Goal: Information Seeking & Learning: Learn about a topic

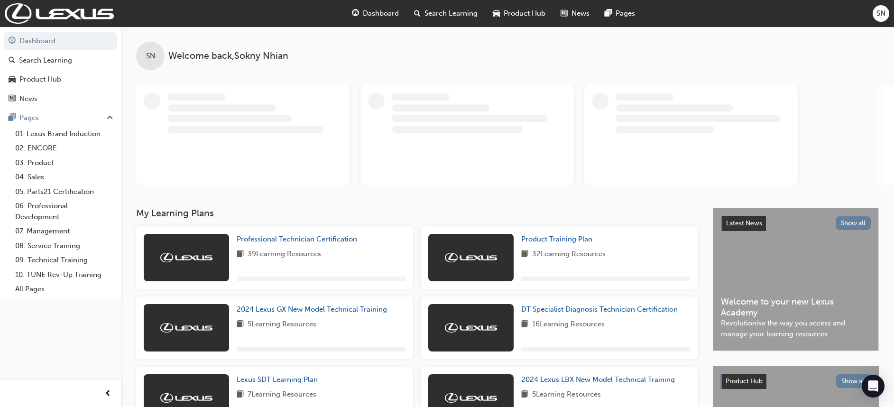
drag, startPoint x: 215, startPoint y: 172, endPoint x: 209, endPoint y: 82, distance: 90.3
click at [209, 82] on div "SN Welcome back , [PERSON_NAME]" at bounding box center [507, 106] width 773 height 158
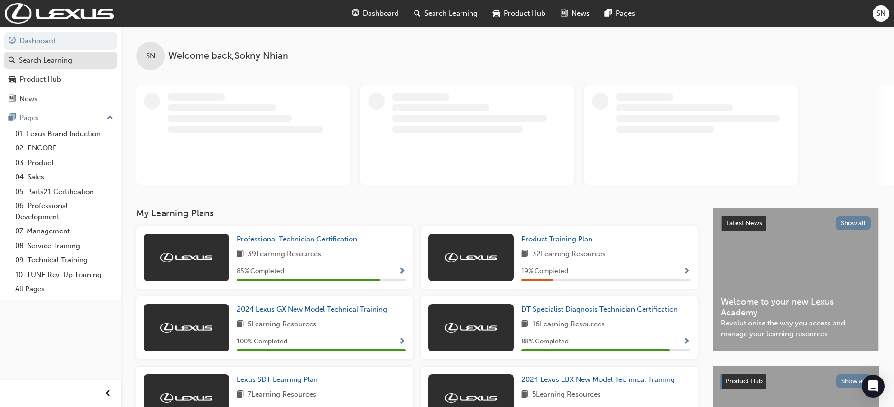
click at [56, 58] on div "Search Learning" at bounding box center [45, 60] width 53 height 11
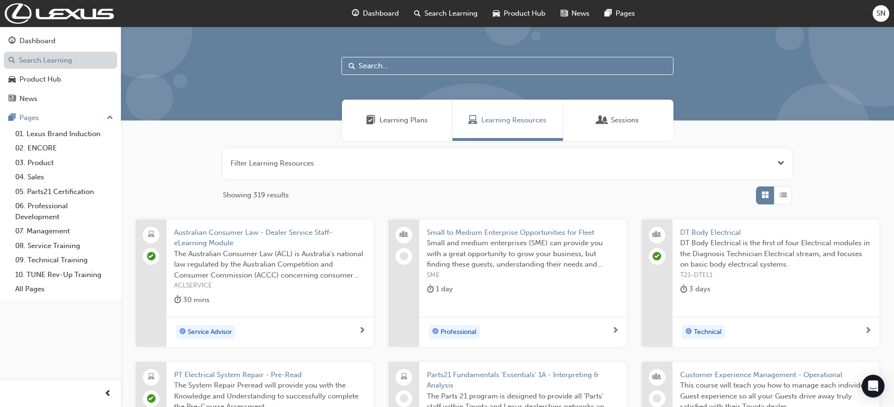
click at [23, 58] on link "Search Learning" at bounding box center [60, 61] width 113 height 18
click at [373, 69] on input "text" at bounding box center [507, 66] width 332 height 18
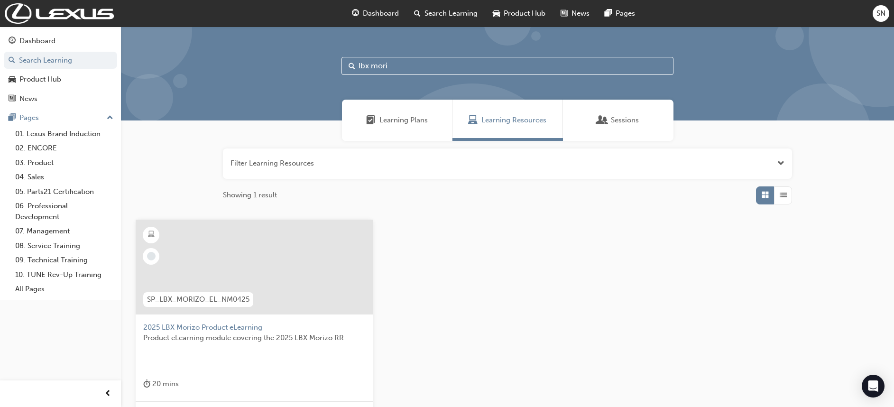
type input "lbx mori"
click at [240, 250] on div at bounding box center [254, 266] width 237 height 95
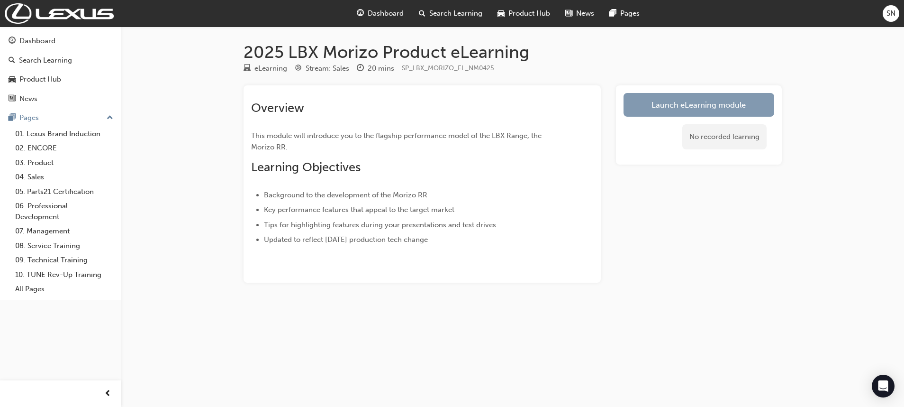
click at [690, 99] on link "Launch eLearning module" at bounding box center [699, 105] width 151 height 24
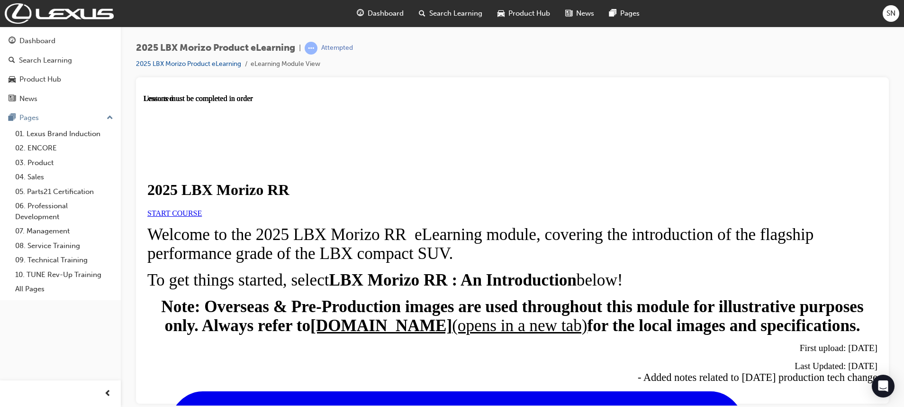
click at [202, 217] on link "START COURSE" at bounding box center [174, 213] width 55 height 8
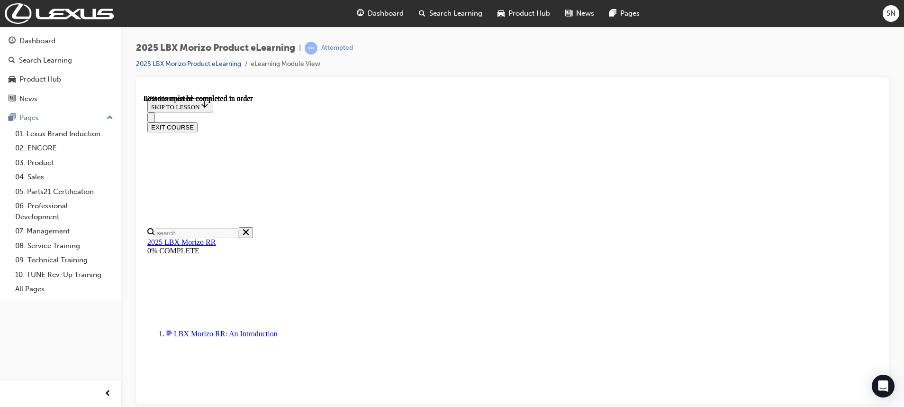
scroll to position [912, 0]
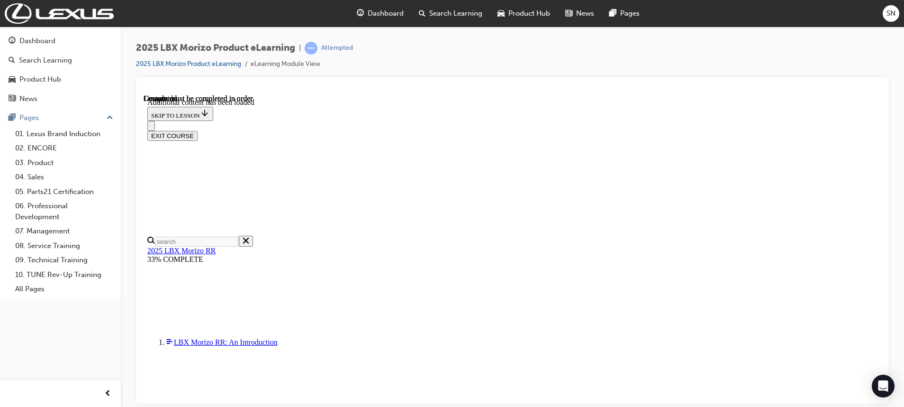
scroll to position [1416, 0]
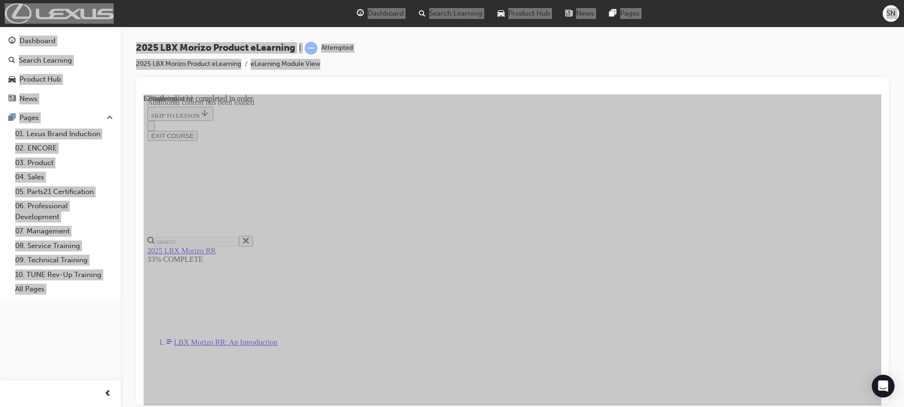
scroll to position [1139, 0]
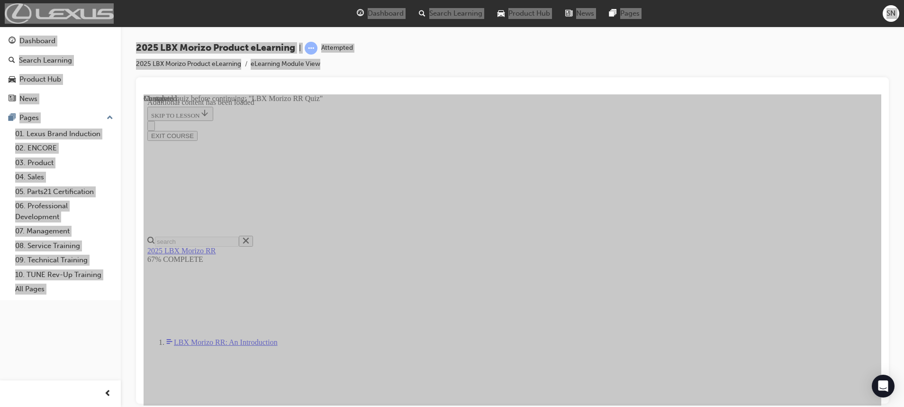
radio input "true"
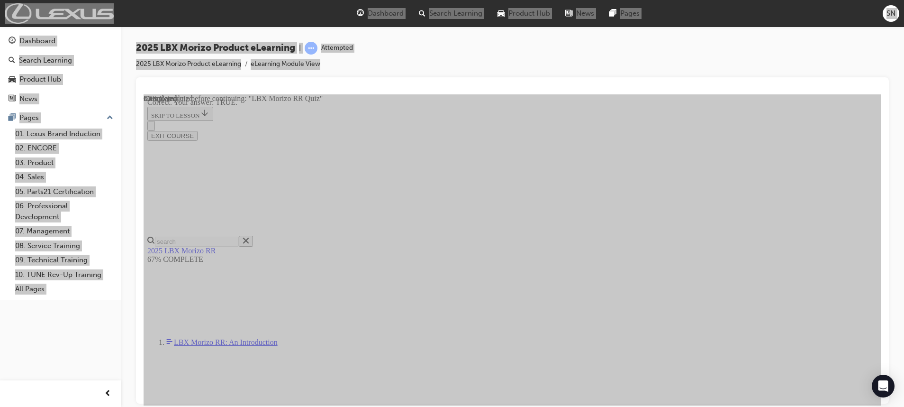
radio input "true"
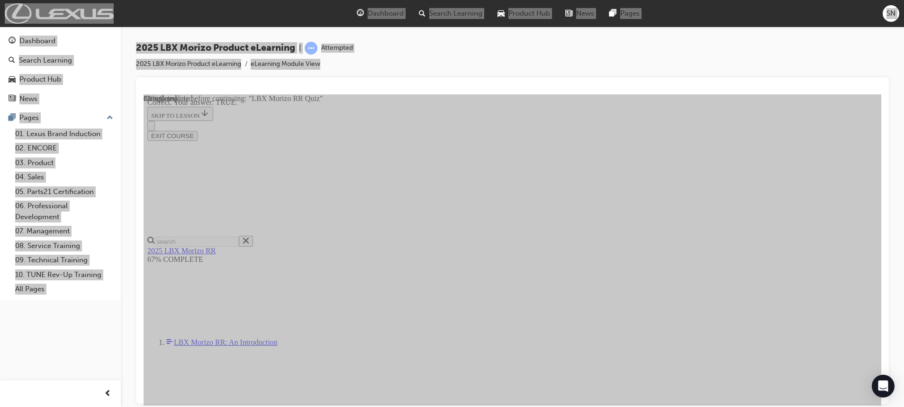
scroll to position [302, 0]
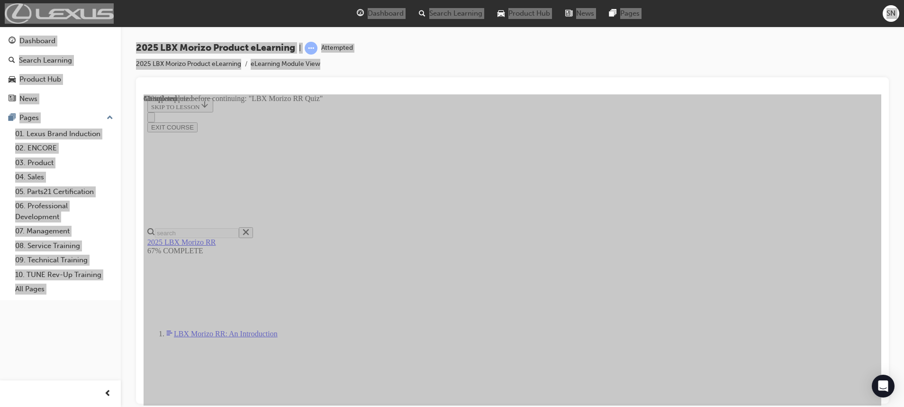
radio input "true"
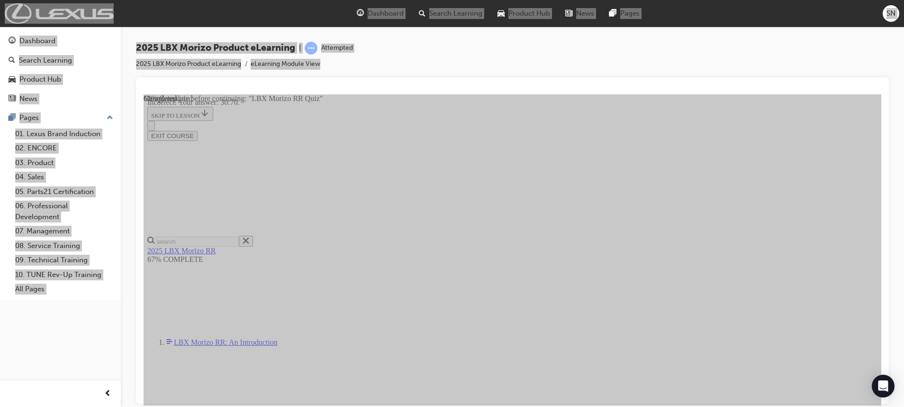
scroll to position [360, 0]
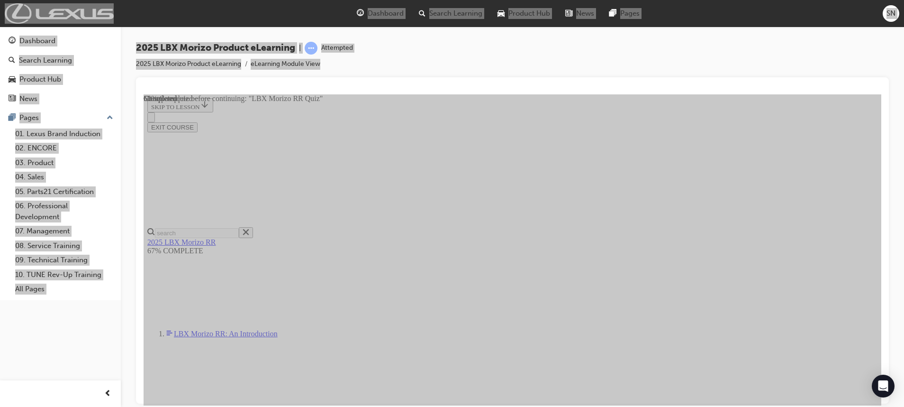
radio input "true"
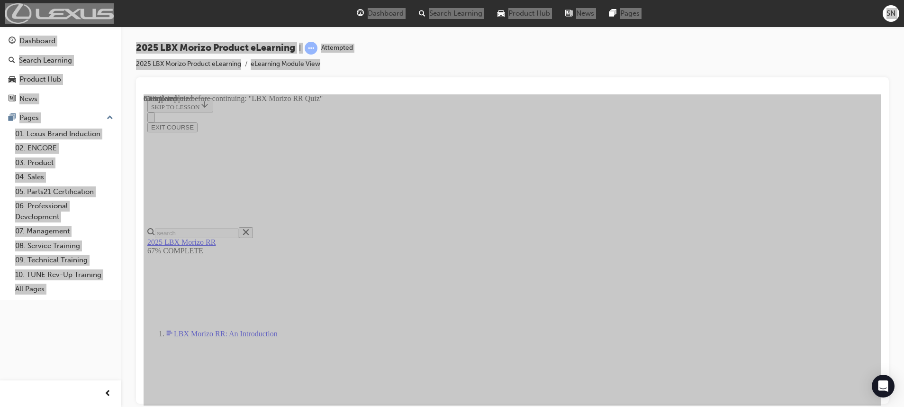
scroll to position [213, 0]
radio input "true"
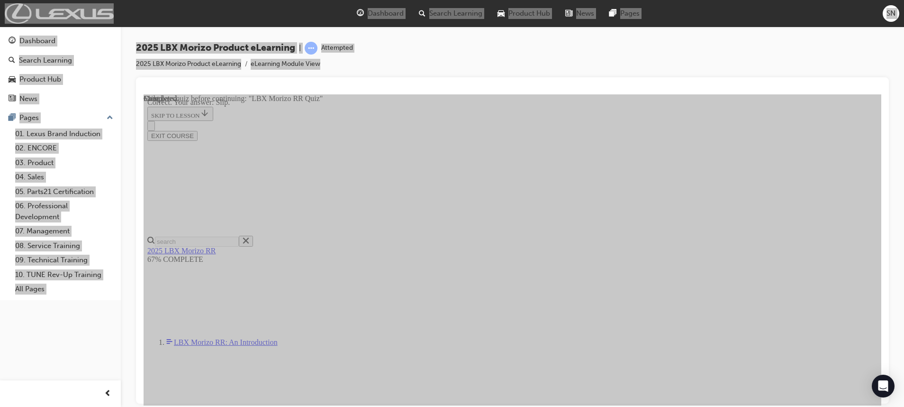
scroll to position [337, 0]
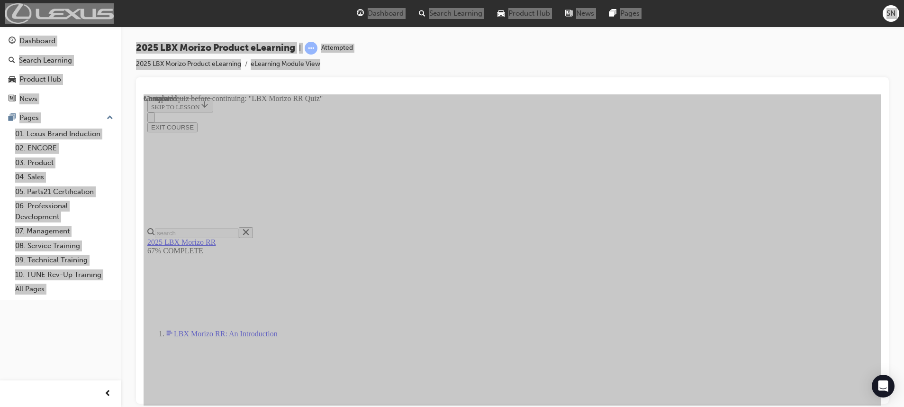
radio input "true"
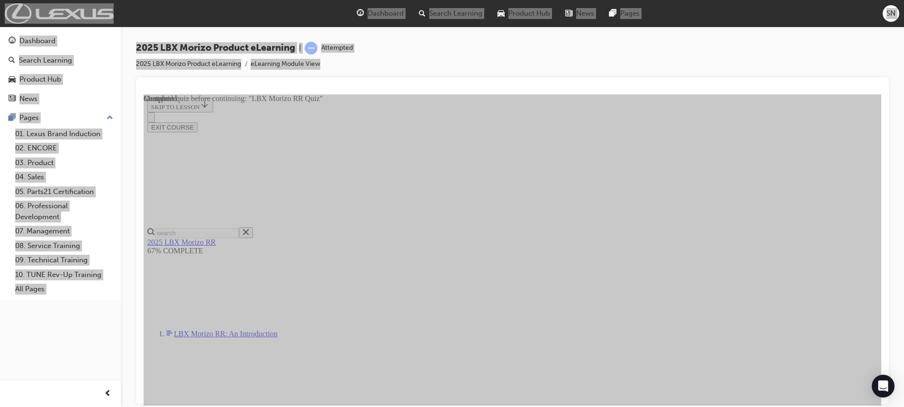
drag, startPoint x: 426, startPoint y: 181, endPoint x: 450, endPoint y: 237, distance: 60.7
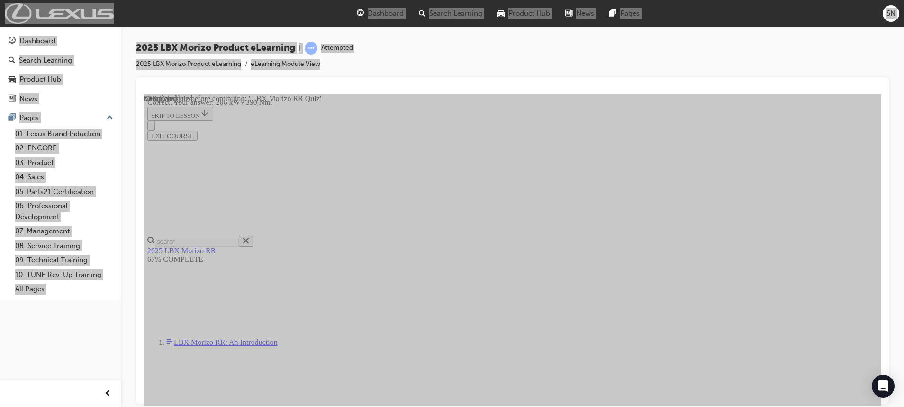
radio input "true"
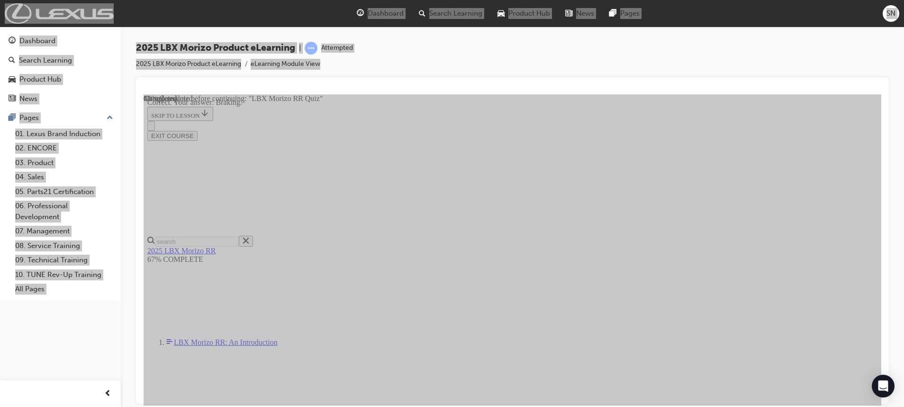
drag, startPoint x: 431, startPoint y: 305, endPoint x: 454, endPoint y: 310, distance: 23.2
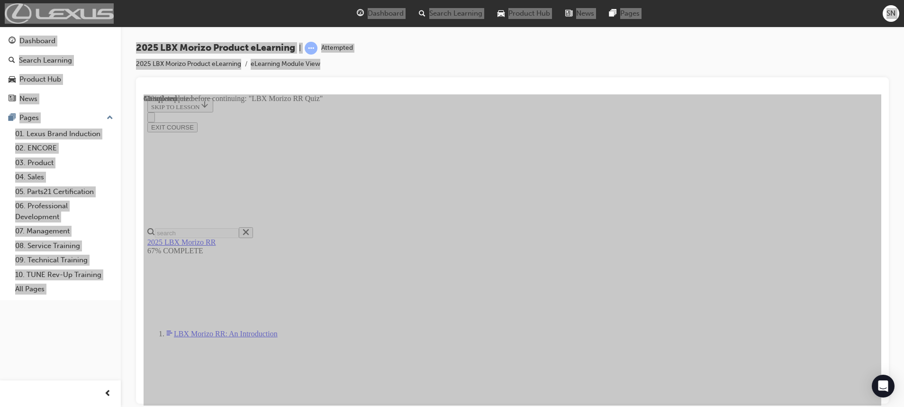
radio input "true"
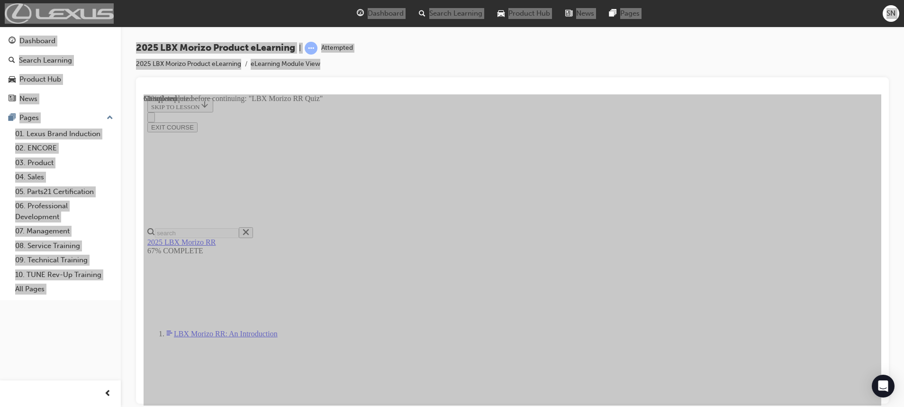
radio input "true"
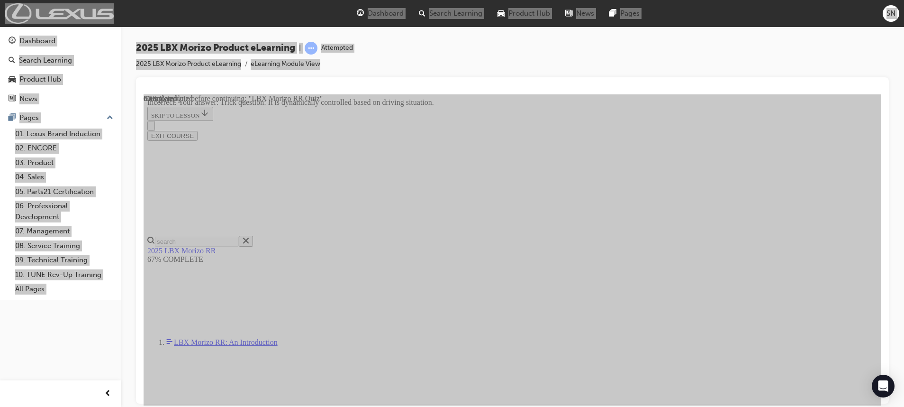
scroll to position [360, 0]
drag, startPoint x: 426, startPoint y: 232, endPoint x: 506, endPoint y: 339, distance: 134.0
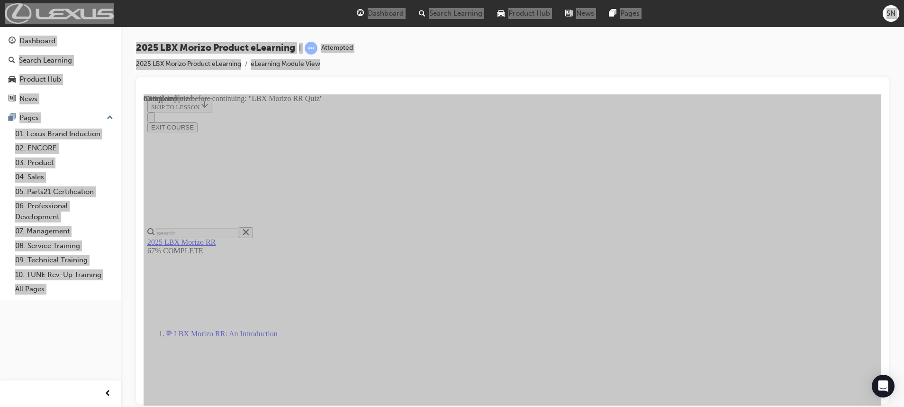
scroll to position [213, 0]
drag, startPoint x: 430, startPoint y: 355, endPoint x: 451, endPoint y: 354, distance: 20.4
radio input "true"
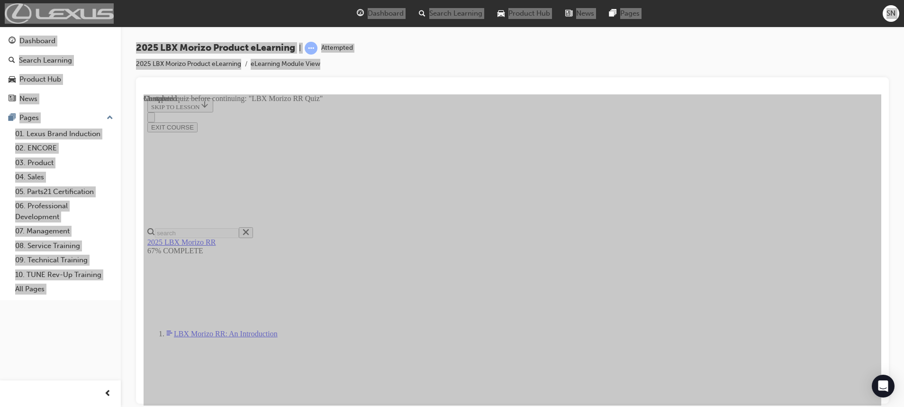
scroll to position [105, 0]
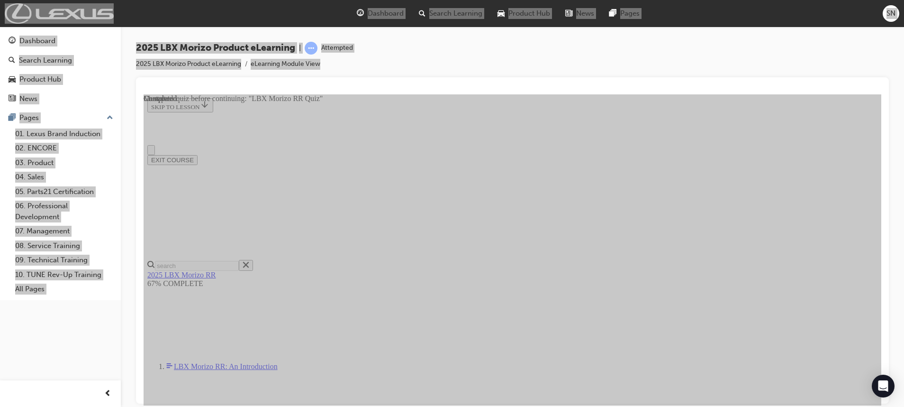
scroll to position [0, 0]
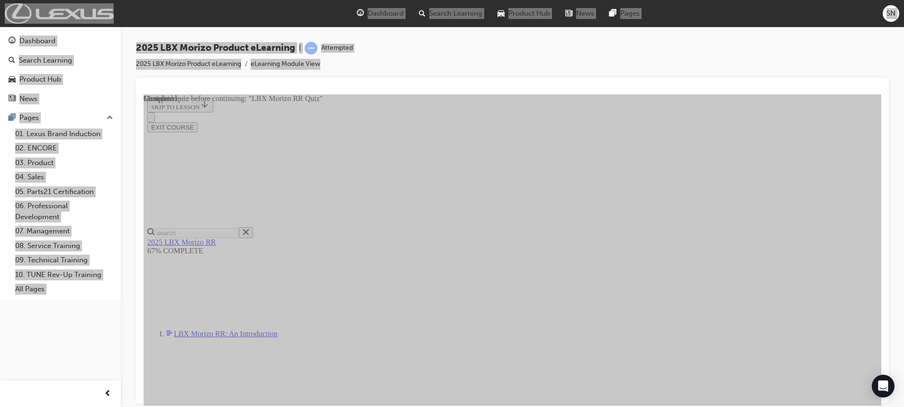
scroll to position [889, 0]
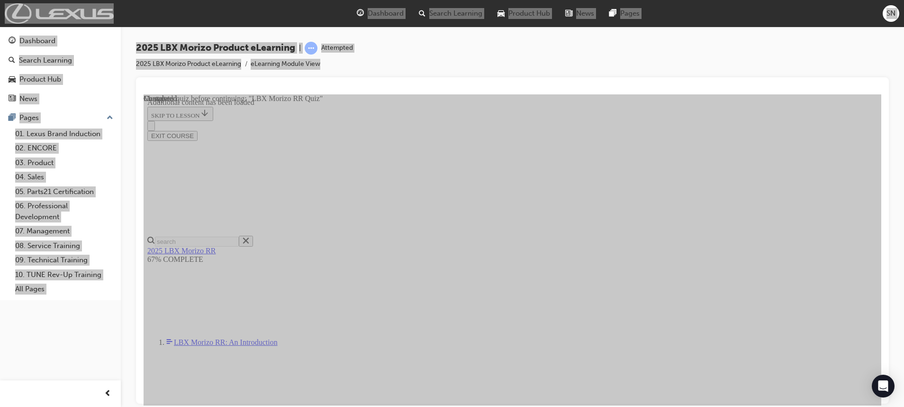
drag, startPoint x: 193, startPoint y: 262, endPoint x: 197, endPoint y: 257, distance: 6.1
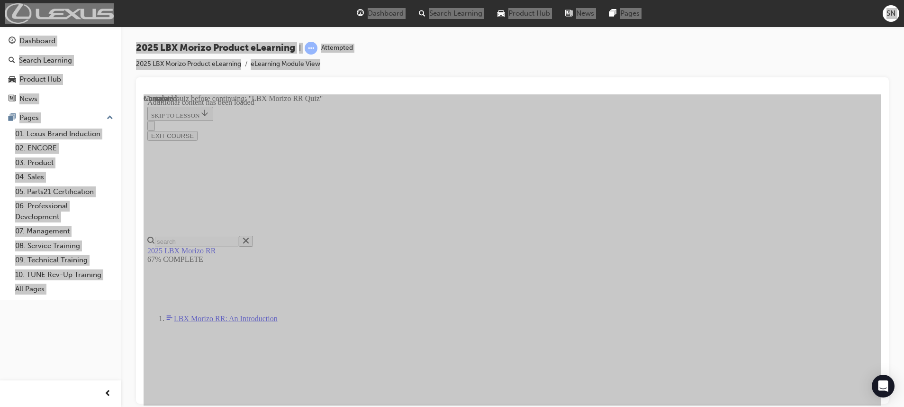
scroll to position [33, 0]
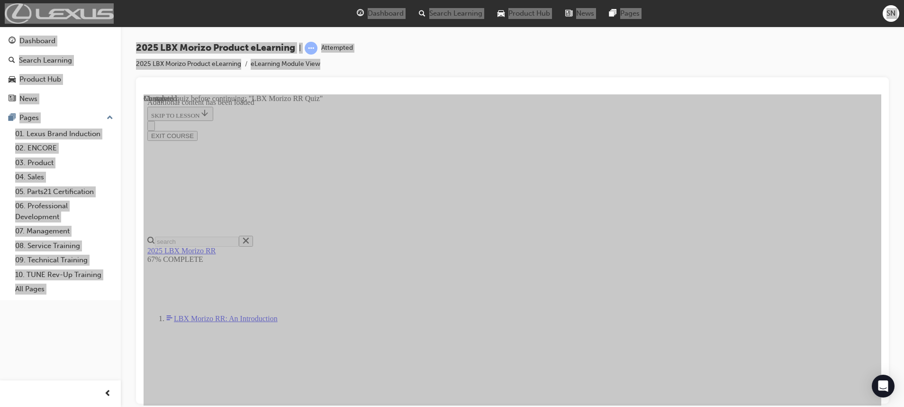
radio input "true"
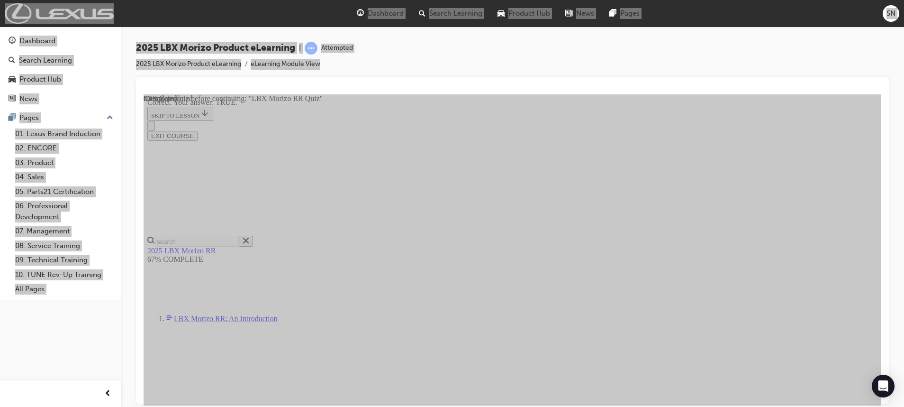
scroll to position [276, 0]
drag, startPoint x: 422, startPoint y: 305, endPoint x: 429, endPoint y: 306, distance: 6.8
radio input "true"
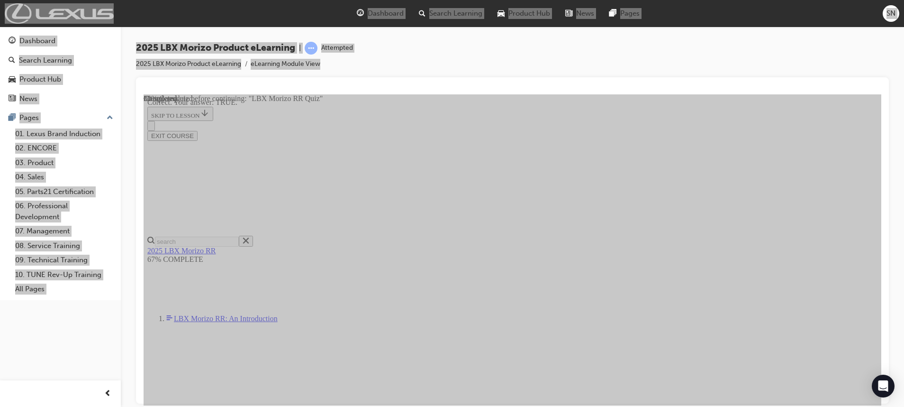
drag, startPoint x: 430, startPoint y: 198, endPoint x: 433, endPoint y: 202, distance: 5.0
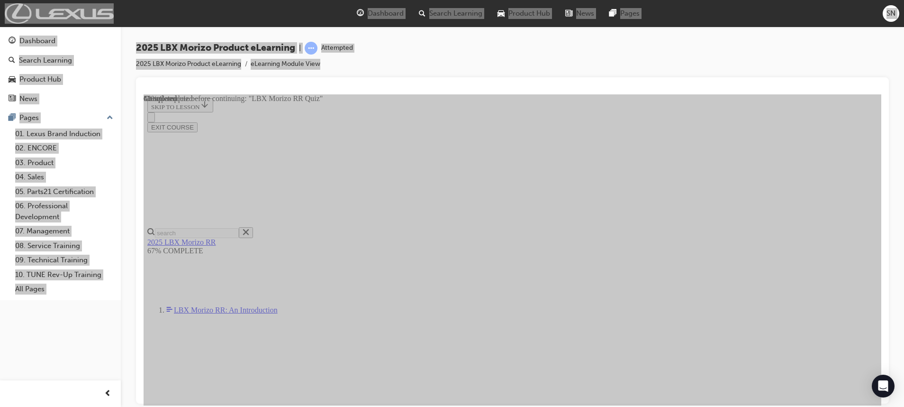
radio input "true"
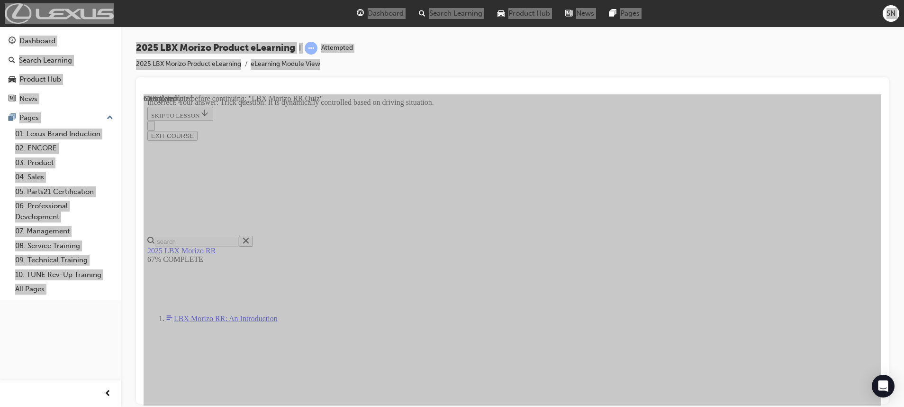
radio input "true"
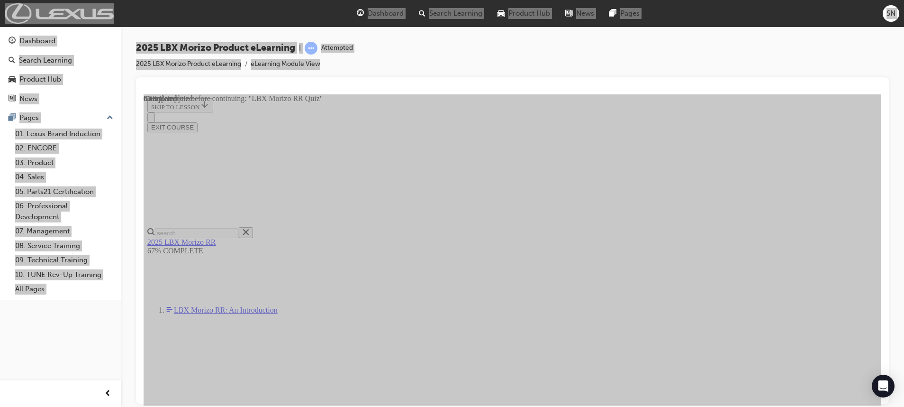
radio input "true"
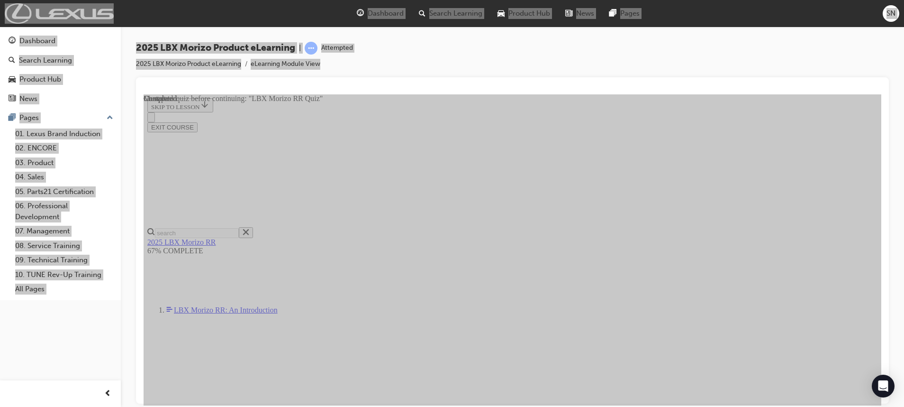
scroll to position [245, 0]
radio input "true"
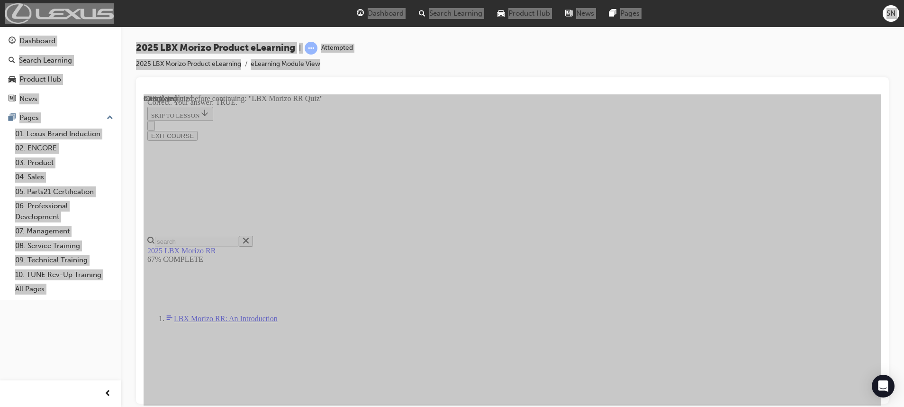
scroll to position [302, 0]
drag, startPoint x: 427, startPoint y: 229, endPoint x: 434, endPoint y: 231, distance: 7.5
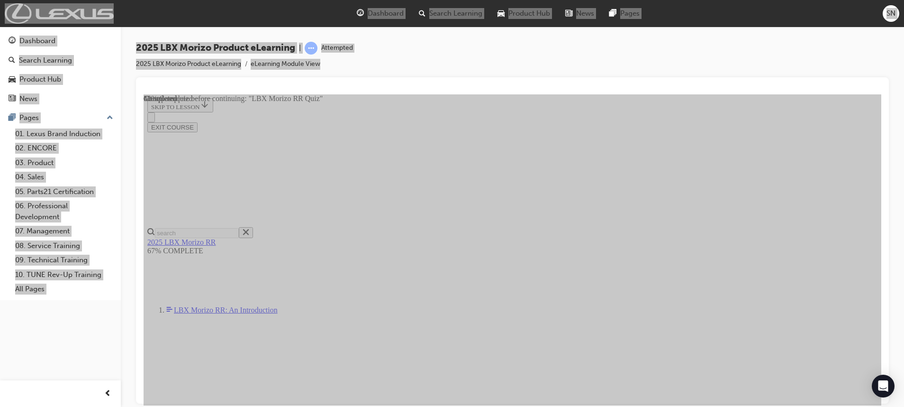
scroll to position [293, 0]
drag, startPoint x: 432, startPoint y: 292, endPoint x: 468, endPoint y: 294, distance: 35.7
radio input "true"
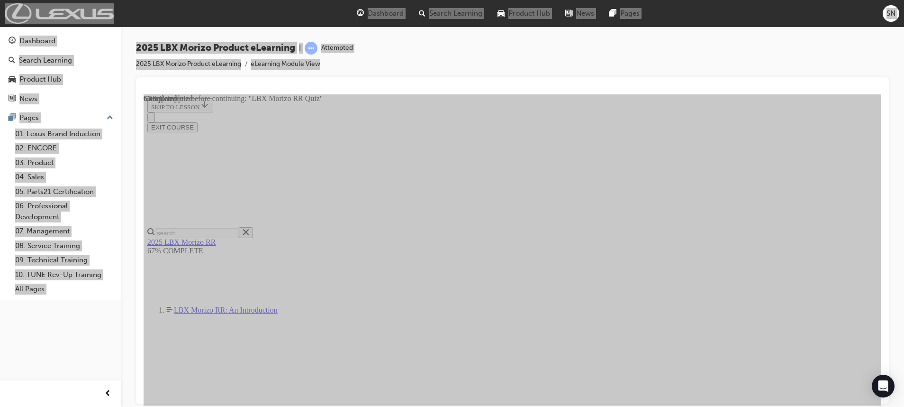
radio input "true"
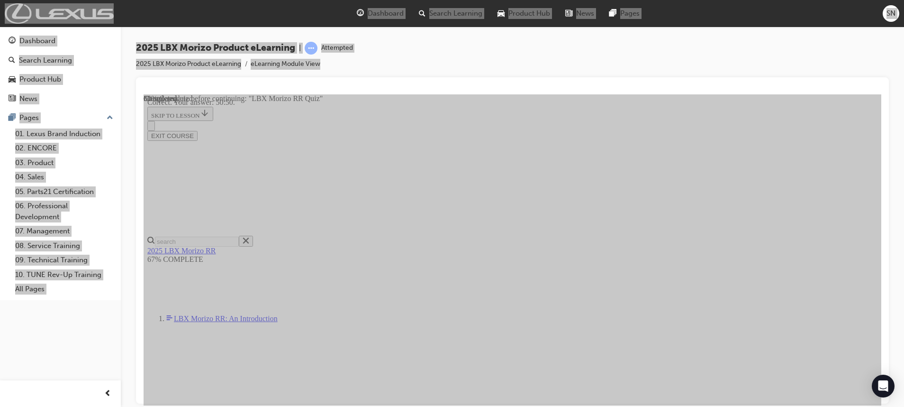
drag, startPoint x: 420, startPoint y: 210, endPoint x: 428, endPoint y: 214, distance: 9.3
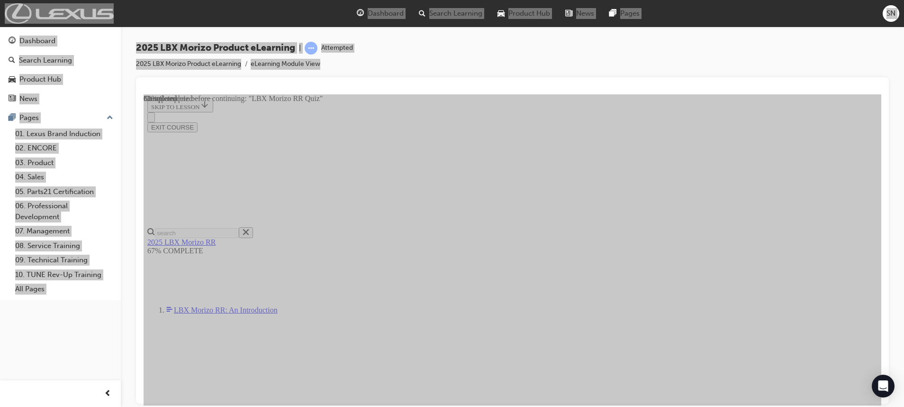
radio input "true"
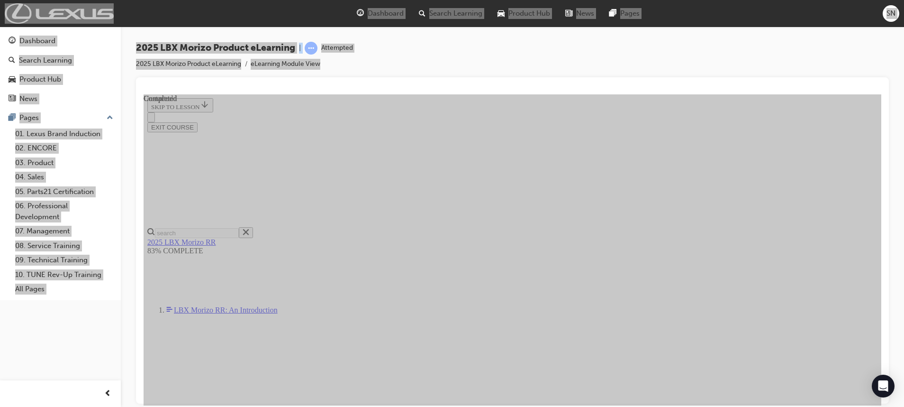
click at [198, 122] on button "EXIT COURSE" at bounding box center [172, 127] width 50 height 10
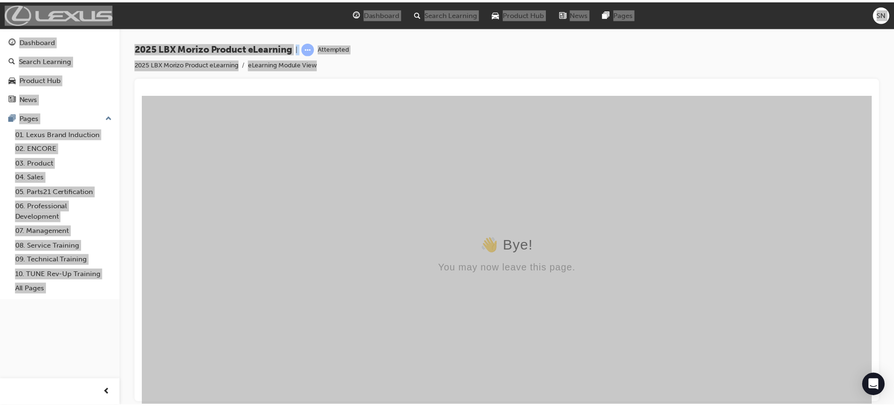
scroll to position [0, 0]
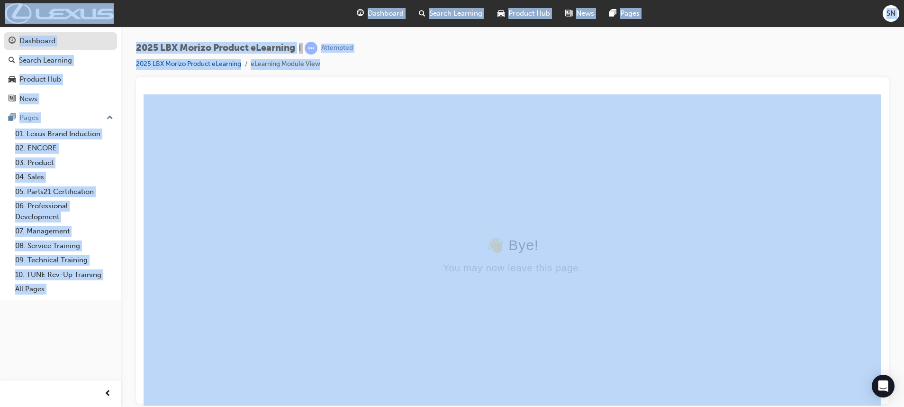
click at [33, 36] on div "Dashboard" at bounding box center [37, 41] width 36 height 11
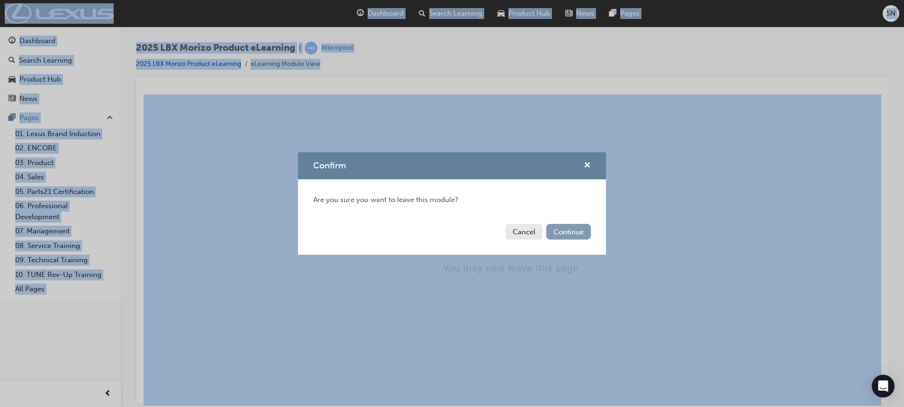
click at [582, 234] on button "Continue" at bounding box center [569, 232] width 45 height 16
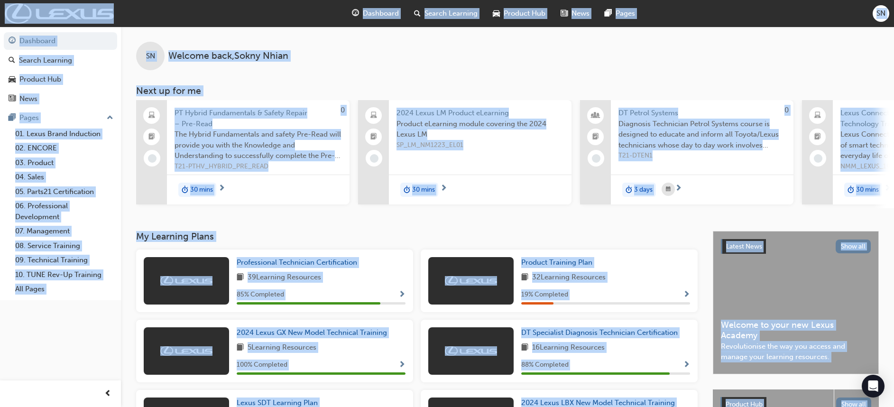
scroll to position [71, 0]
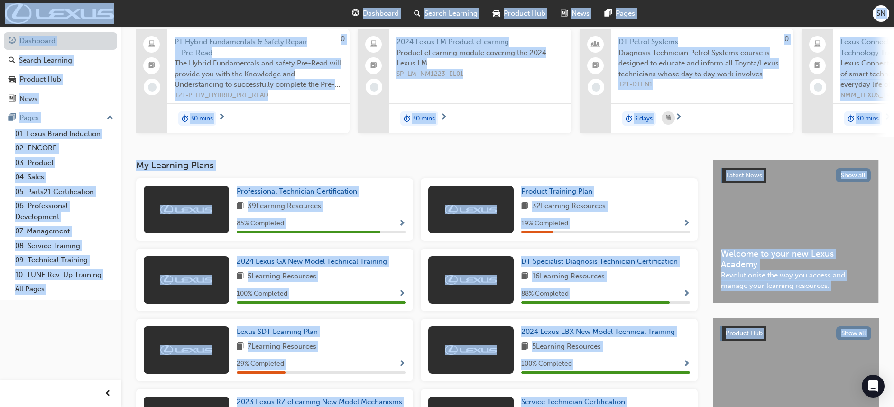
click at [54, 38] on link "Dashboard" at bounding box center [60, 41] width 113 height 18
click at [30, 59] on div "Search Learning" at bounding box center [45, 60] width 53 height 11
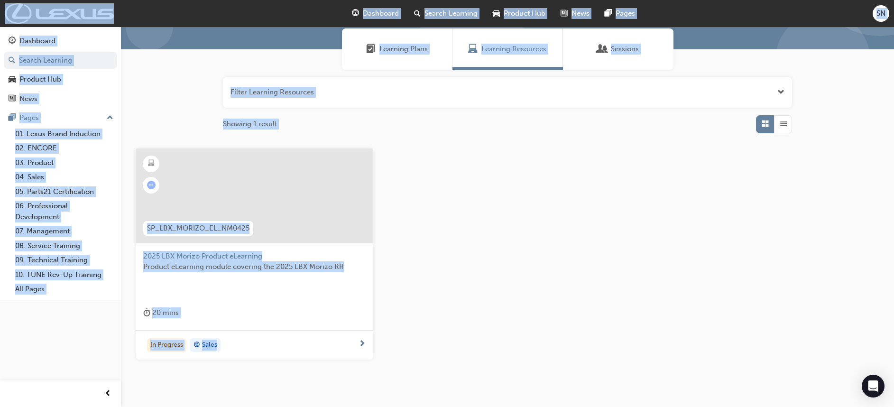
click at [277, 194] on div at bounding box center [254, 195] width 237 height 95
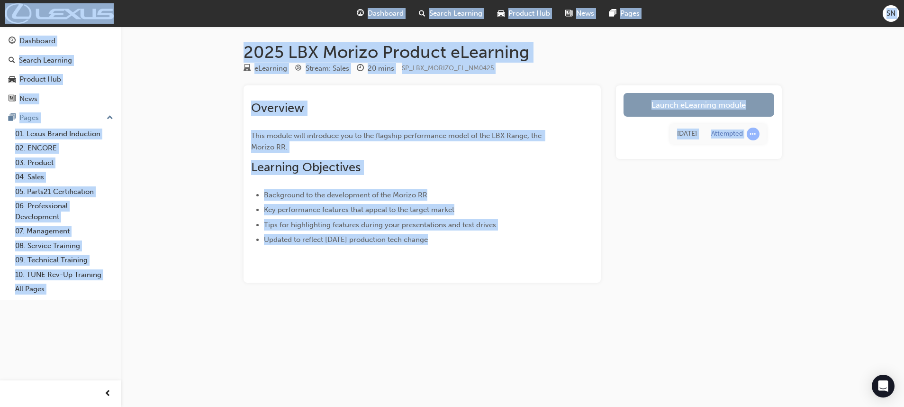
click at [684, 103] on link "Launch eLearning module" at bounding box center [699, 105] width 151 height 24
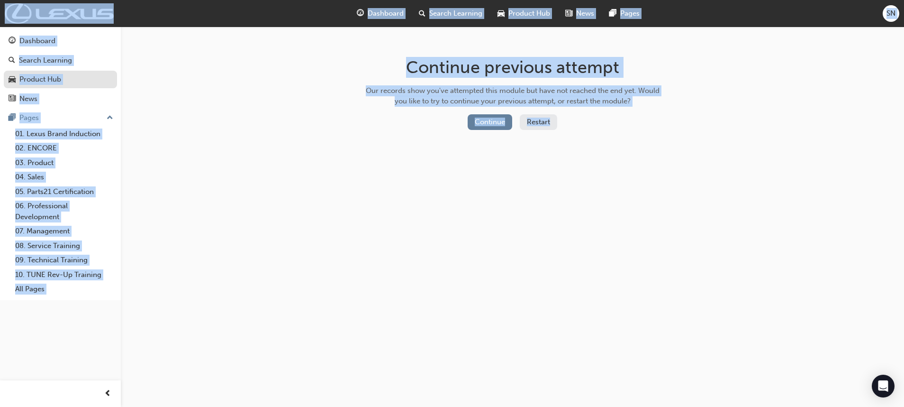
click at [61, 76] on div "Product Hub" at bounding box center [40, 79] width 42 height 11
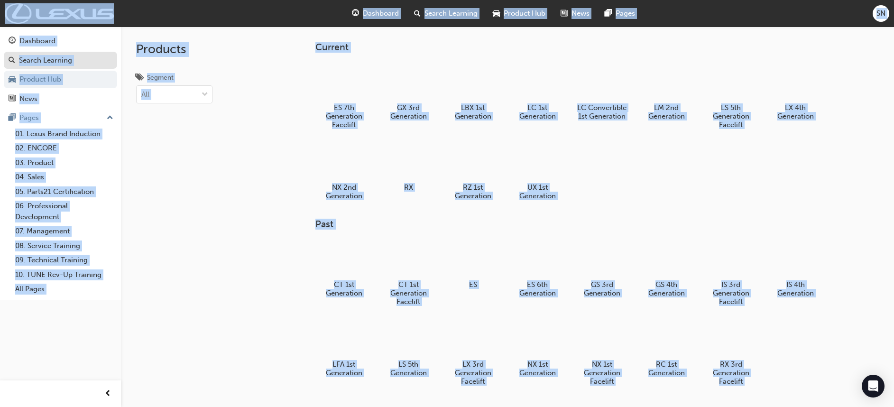
click at [57, 55] on div "Search Learning" at bounding box center [45, 60] width 53 height 11
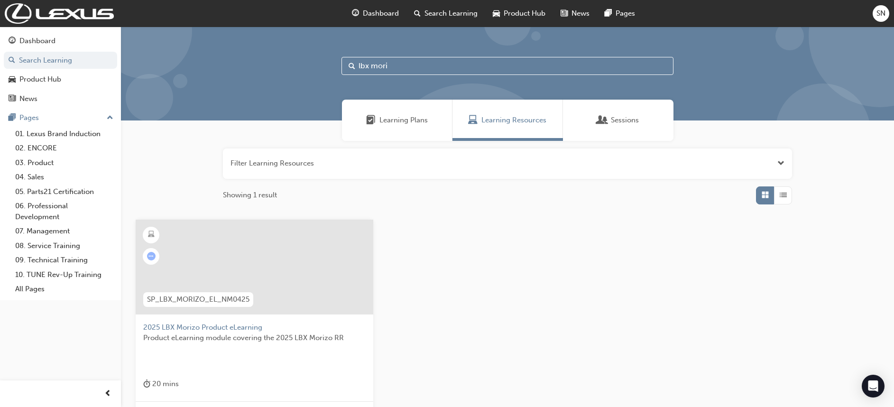
click at [398, 68] on input "lbx mori" at bounding box center [507, 66] width 332 height 18
type input "l"
type input "rx ph"
click at [269, 261] on div at bounding box center [254, 266] width 237 height 95
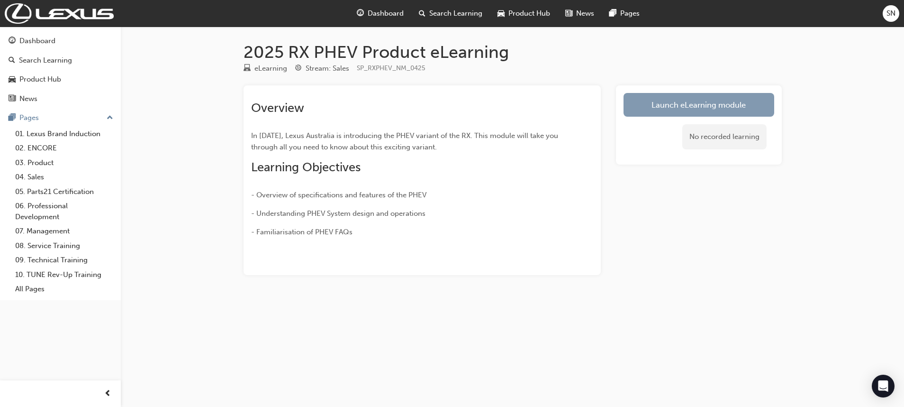
click at [731, 99] on link "Launch eLearning module" at bounding box center [699, 105] width 151 height 24
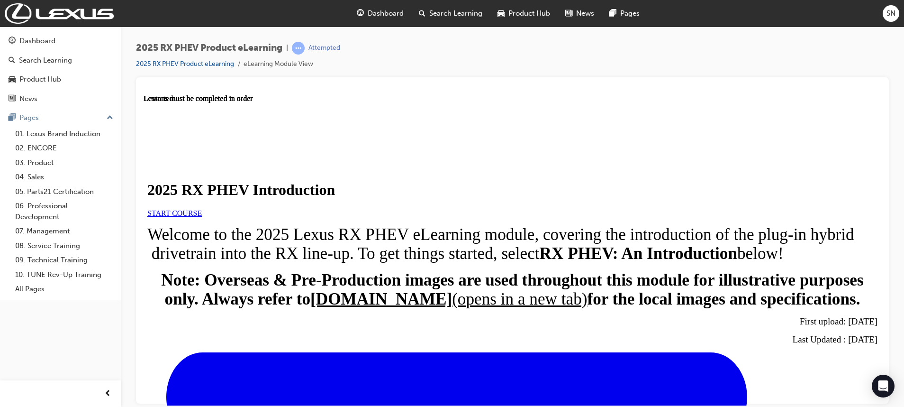
scroll to position [328, 0]
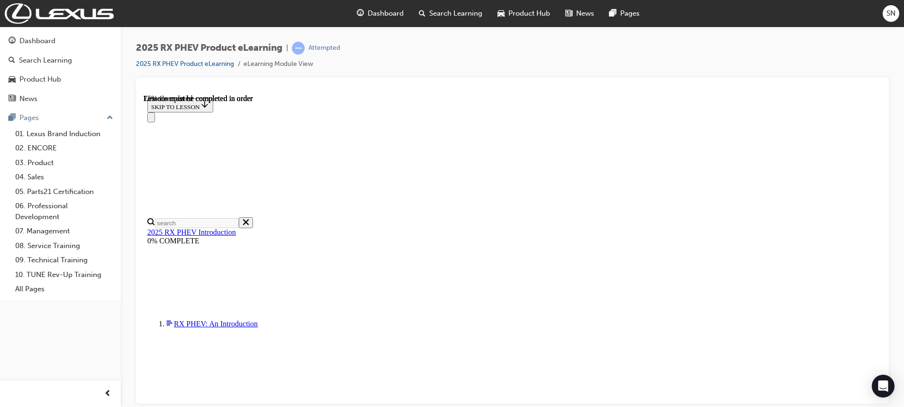
scroll to position [658, 0]
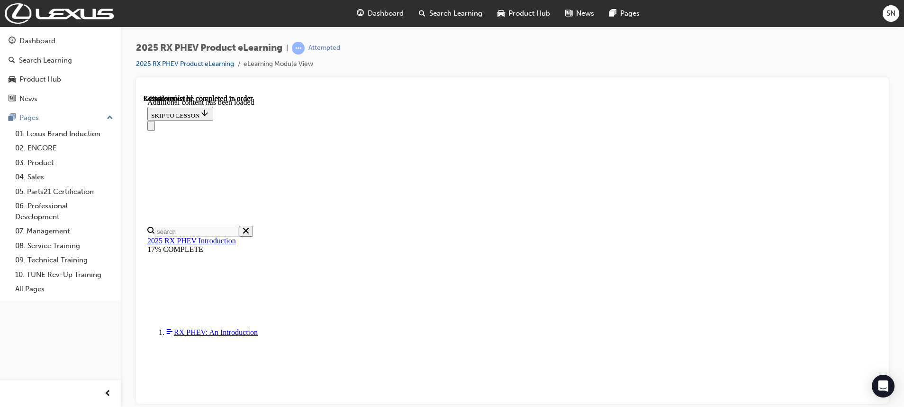
scroll to position [227, 0]
click at [874, 395] on div "Open Intercom Messenger" at bounding box center [883, 386] width 25 height 25
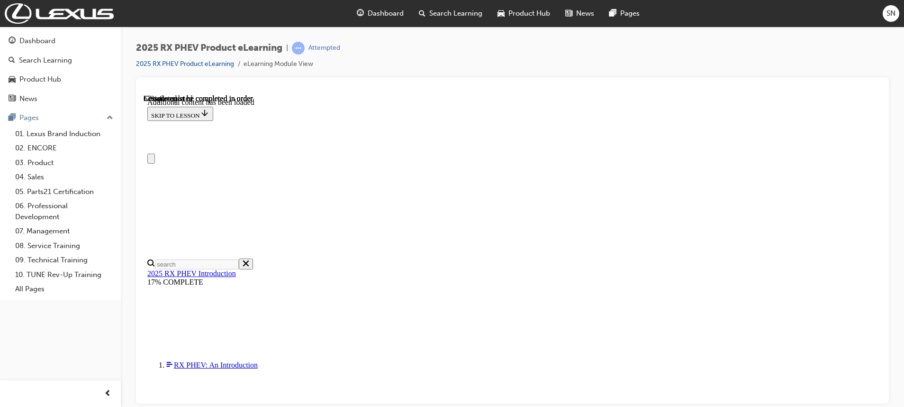
click at [882, 396] on div at bounding box center [512, 240] width 753 height 326
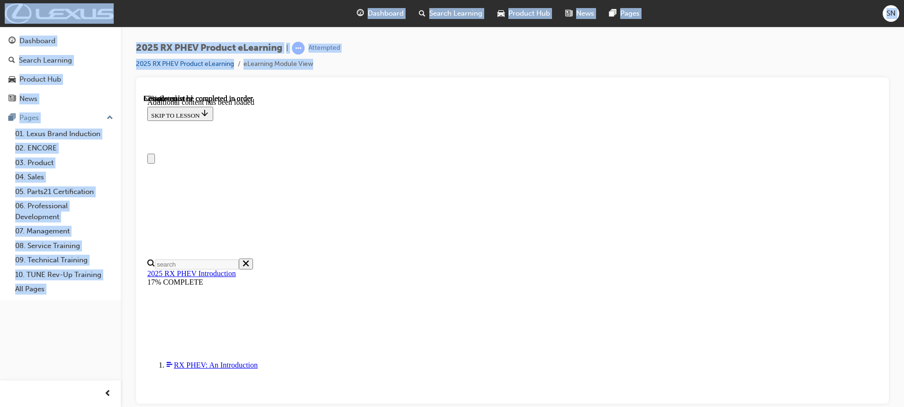
click at [882, 396] on div at bounding box center [512, 240] width 753 height 326
click at [904, 249] on html "Your version of Internet Explorer is outdated and not supported. Please upgrade…" at bounding box center [452, 203] width 904 height 407
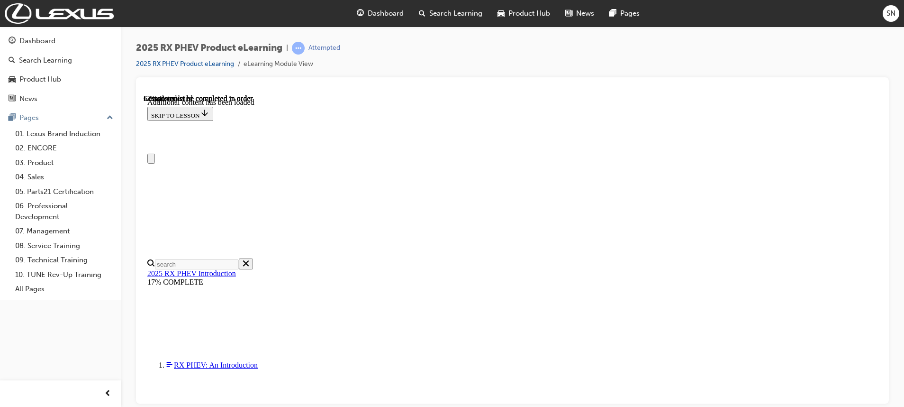
click at [102, 340] on div "Dashboard Search Learning Product Hub News Pages Pages 01. Lexus Brand Inductio…" at bounding box center [60, 191] width 121 height 383
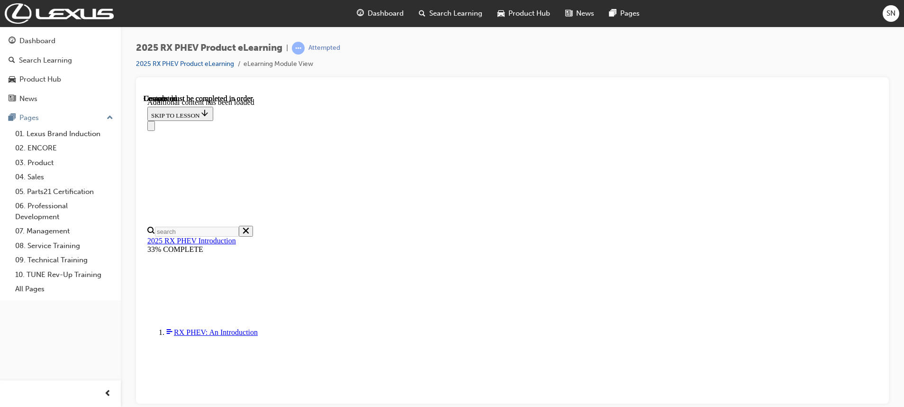
click at [882, 100] on div at bounding box center [512, 240] width 753 height 326
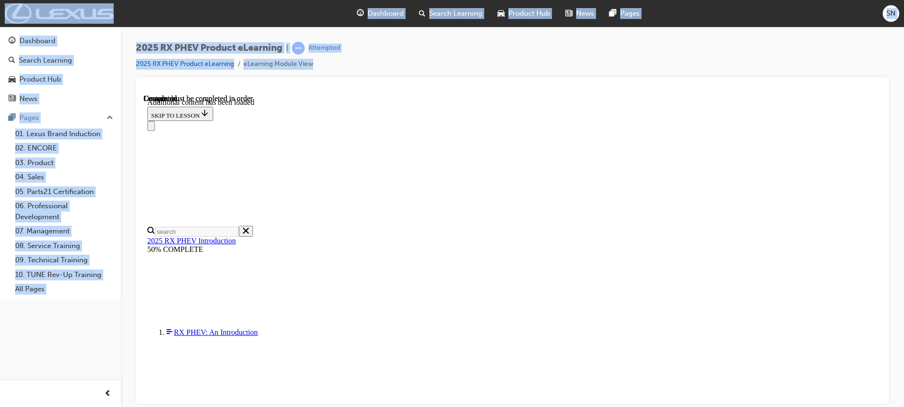
drag, startPoint x: 738, startPoint y: 6, endPoint x: 882, endPoint y: 100, distance: 172.6
click at [882, 100] on div at bounding box center [512, 240] width 753 height 326
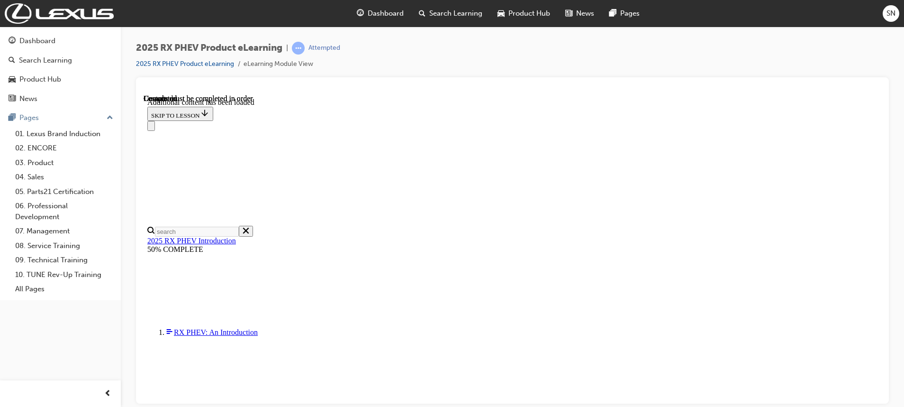
scroll to position [1993, 0]
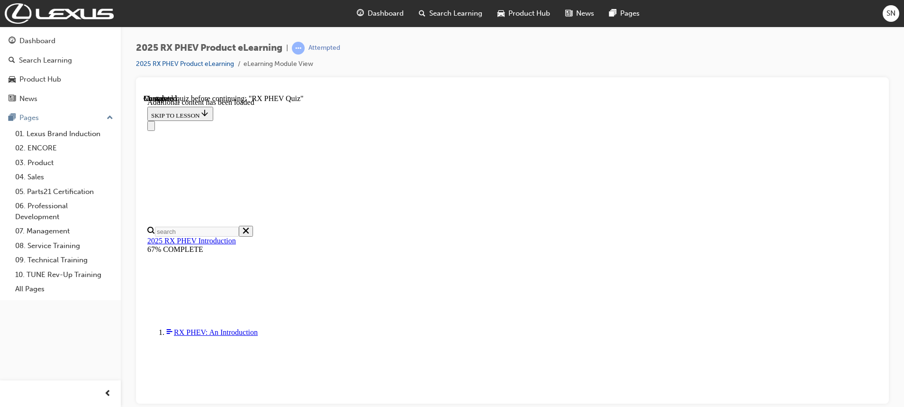
scroll to position [716, 0]
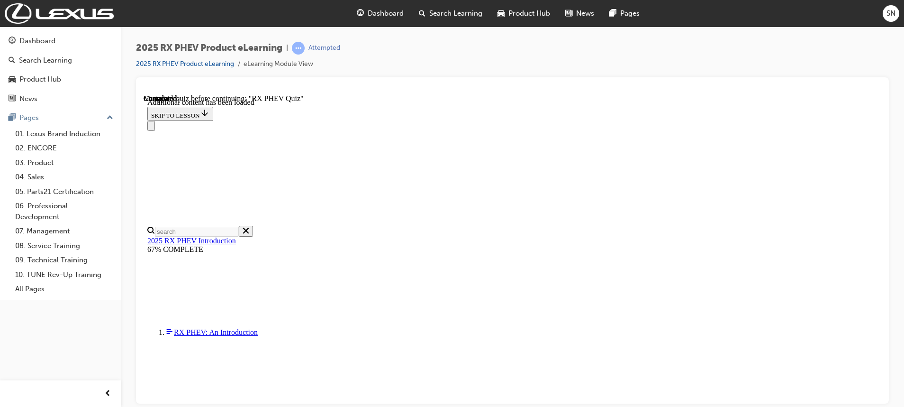
scroll to position [132, 0]
radio input "true"
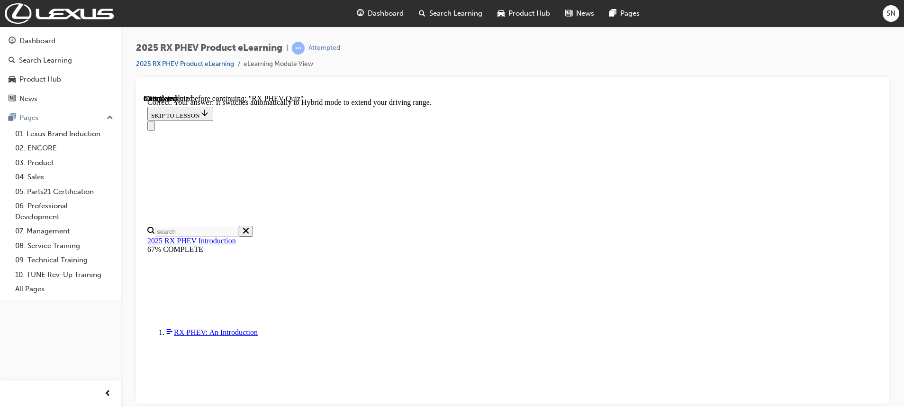
scroll to position [162, 0]
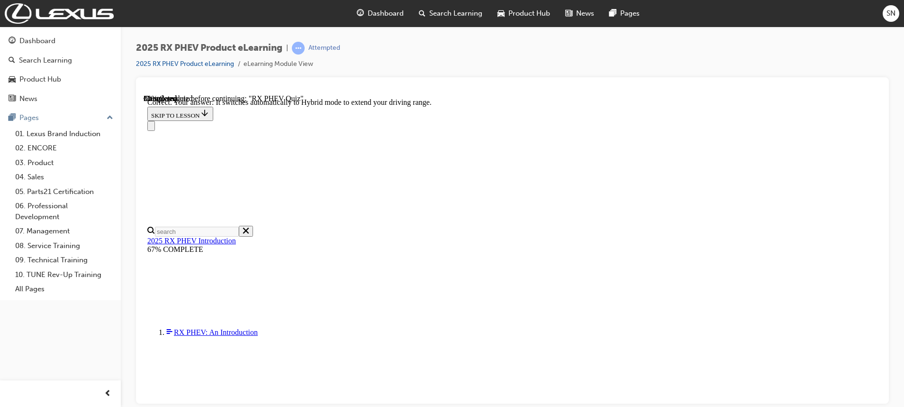
radio input "true"
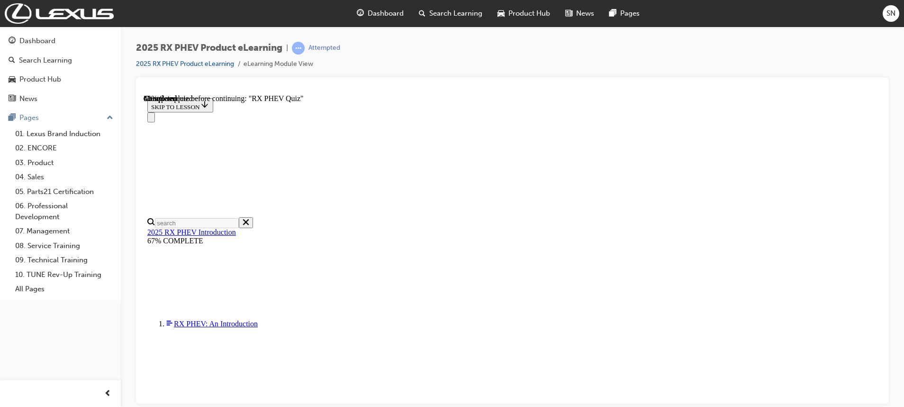
radio input "true"
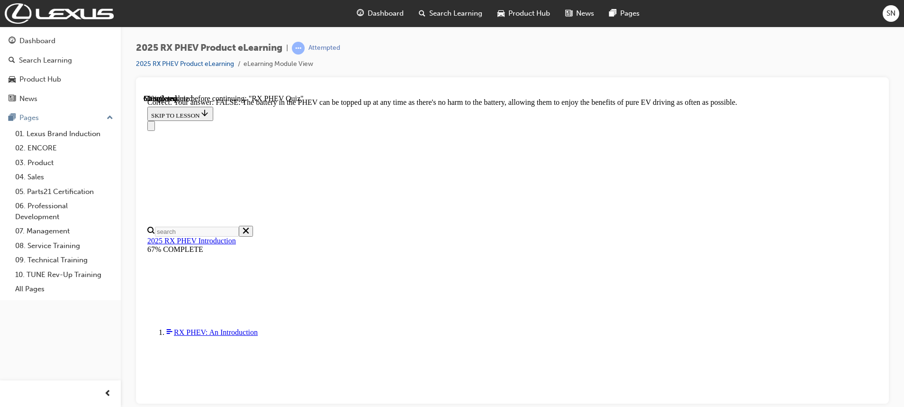
scroll to position [134, 0]
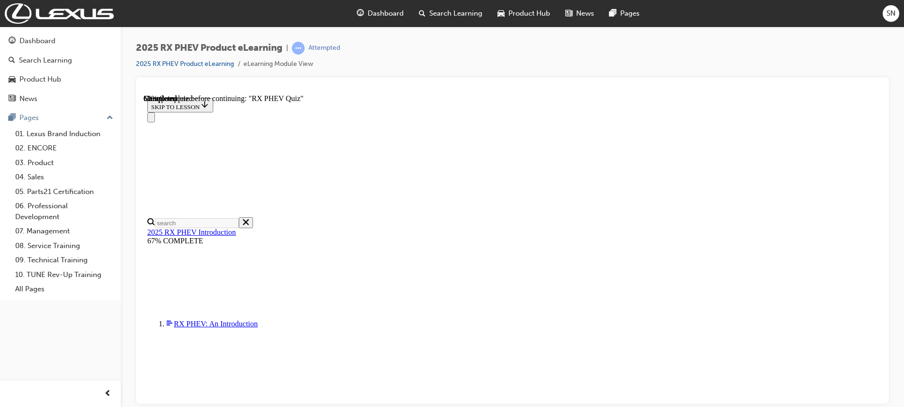
radio input "true"
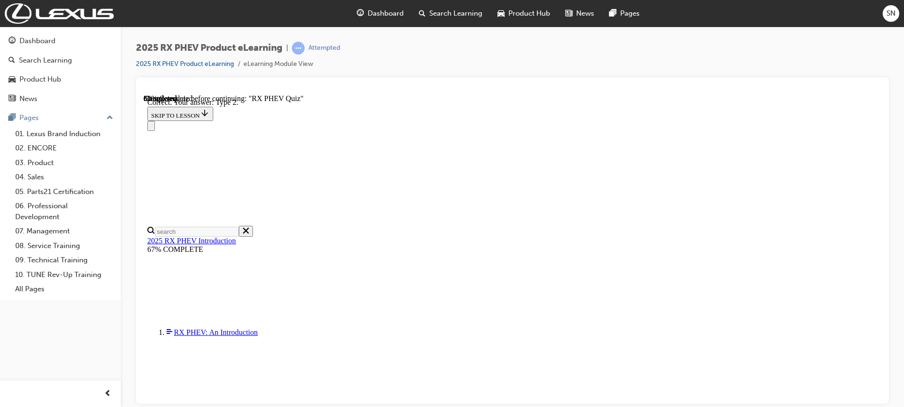
scroll to position [200, 0]
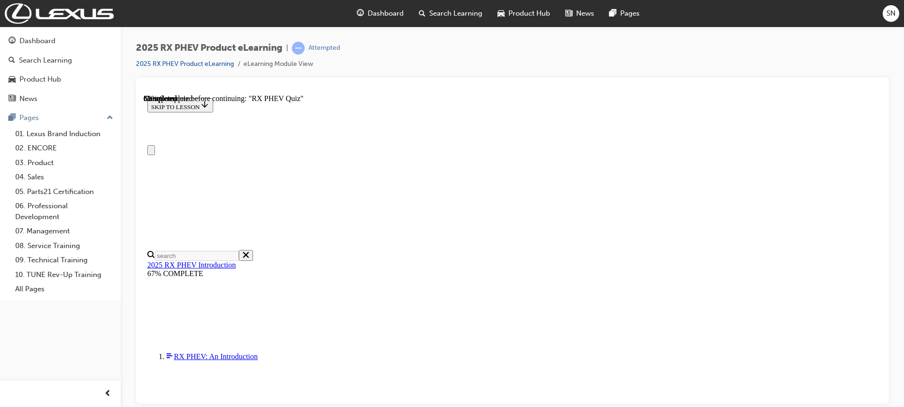
radio input "true"
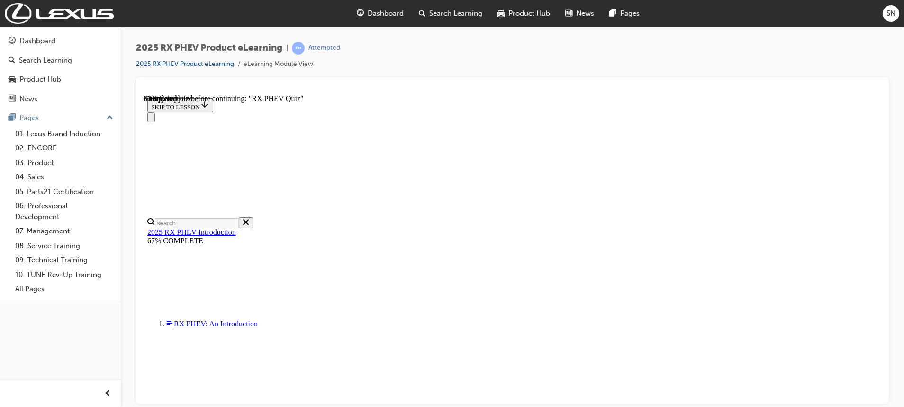
scroll to position [142, 0]
radio input "true"
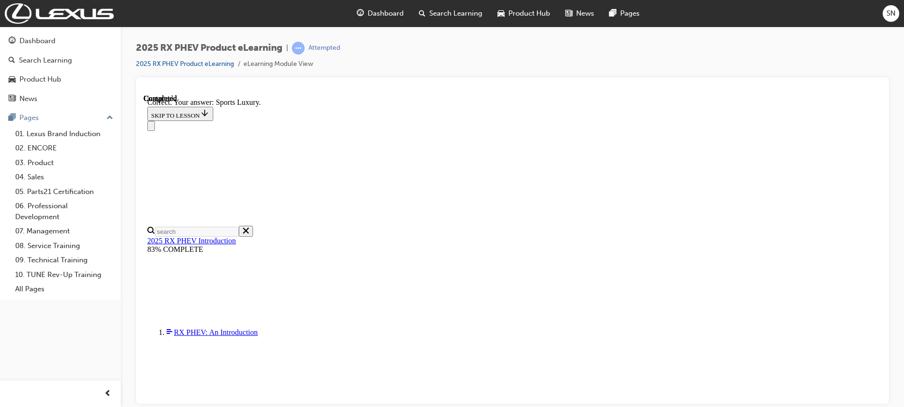
scroll to position [200, 0]
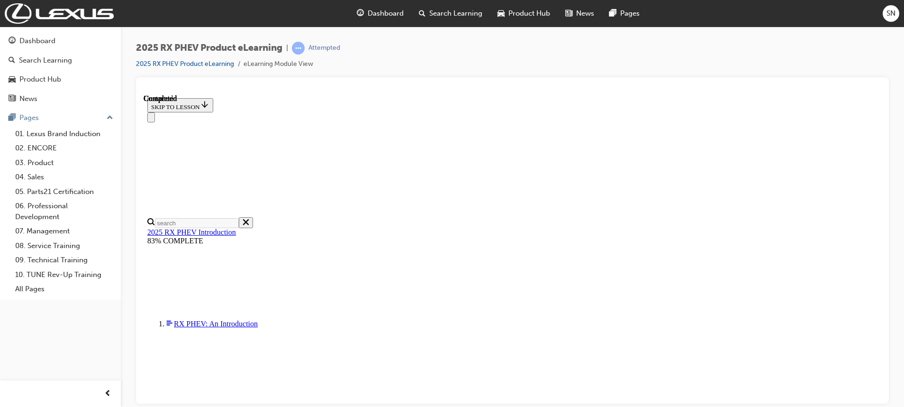
scroll to position [210, 0]
click at [36, 38] on div "Dashboard" at bounding box center [37, 41] width 36 height 11
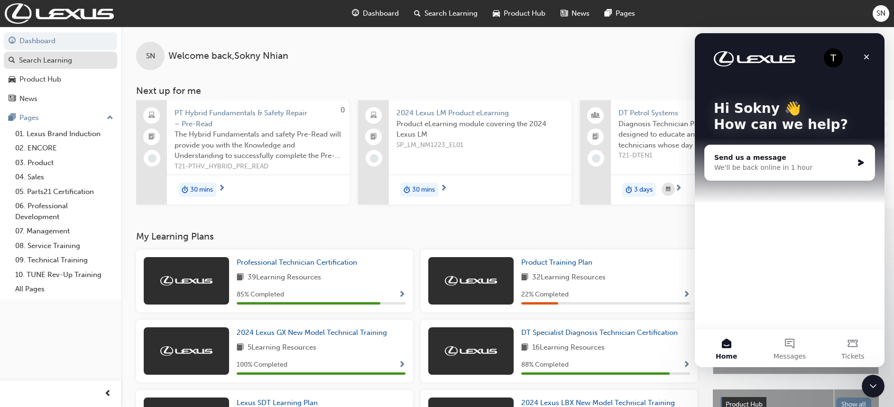
click at [39, 55] on div "Search Learning" at bounding box center [45, 60] width 53 height 11
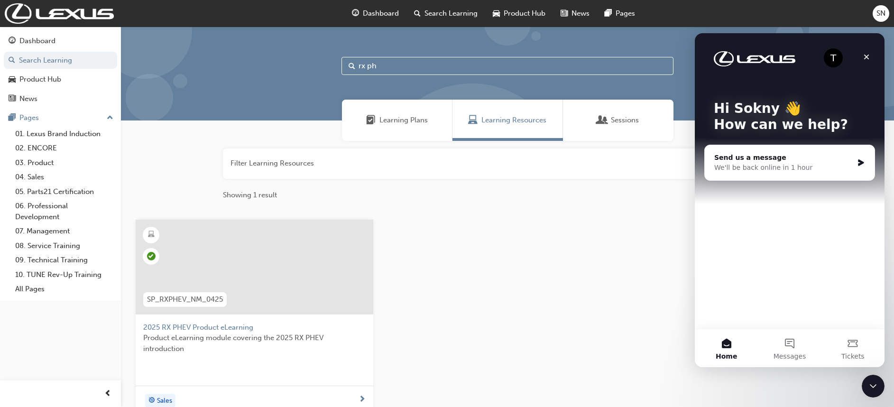
click at [274, 225] on div at bounding box center [254, 266] width 237 height 95
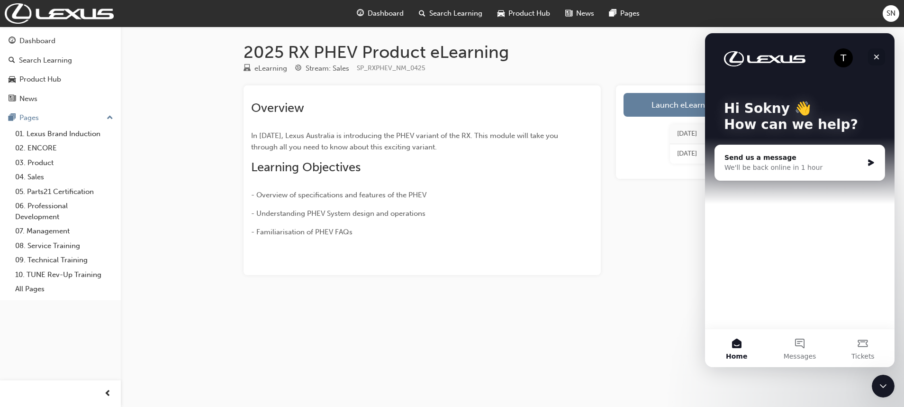
click at [878, 53] on div "Close" at bounding box center [876, 56] width 17 height 17
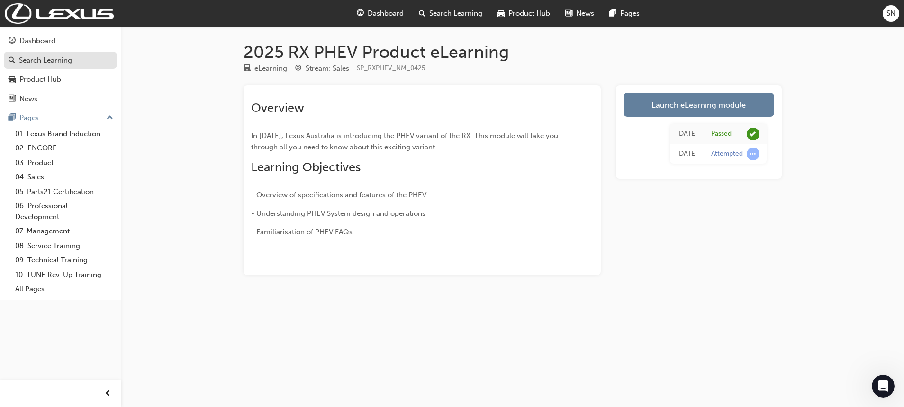
click at [17, 55] on div "Search Learning" at bounding box center [61, 61] width 104 height 12
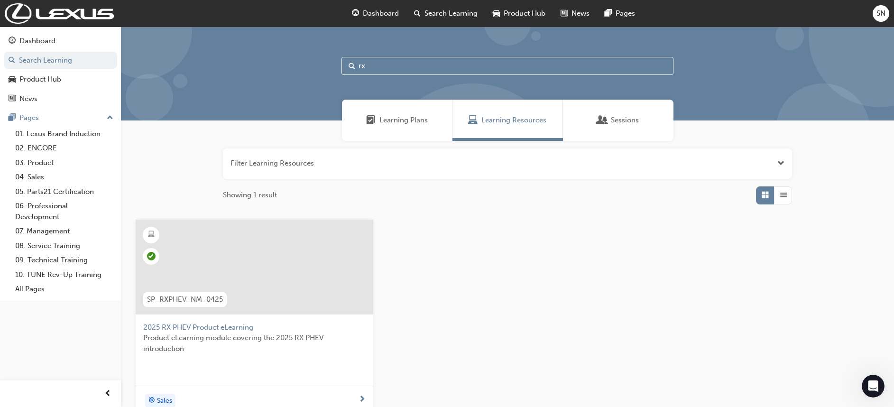
type input "r"
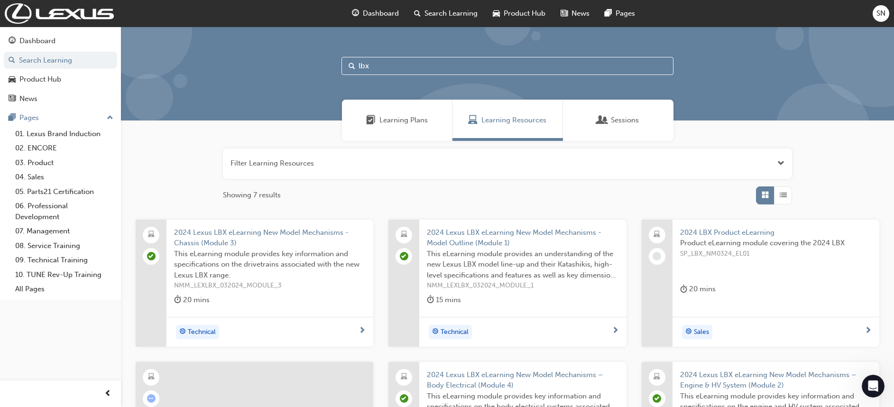
type input "lbx"
click at [249, 370] on div at bounding box center [254, 409] width 237 height 95
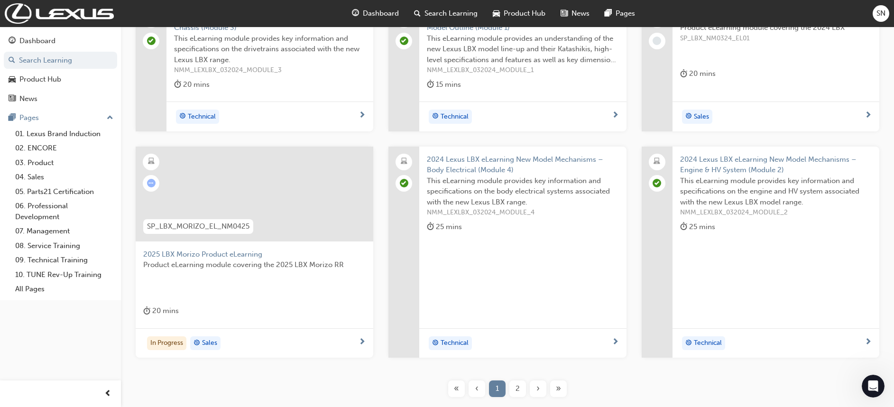
scroll to position [228, 0]
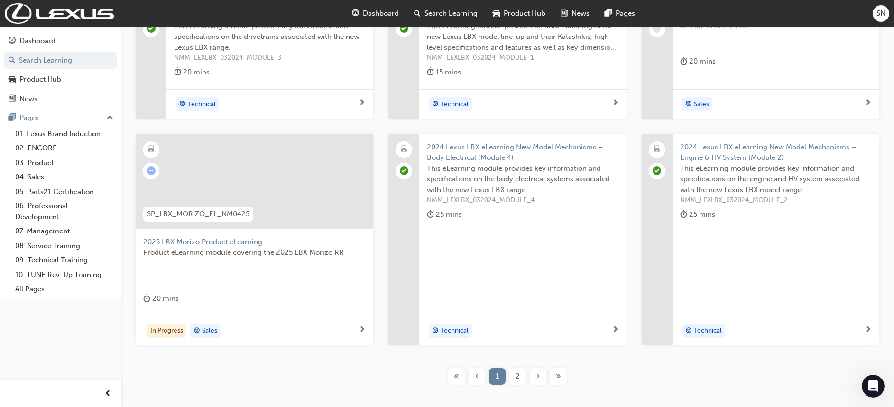
click at [223, 232] on div at bounding box center [254, 189] width 222 height 95
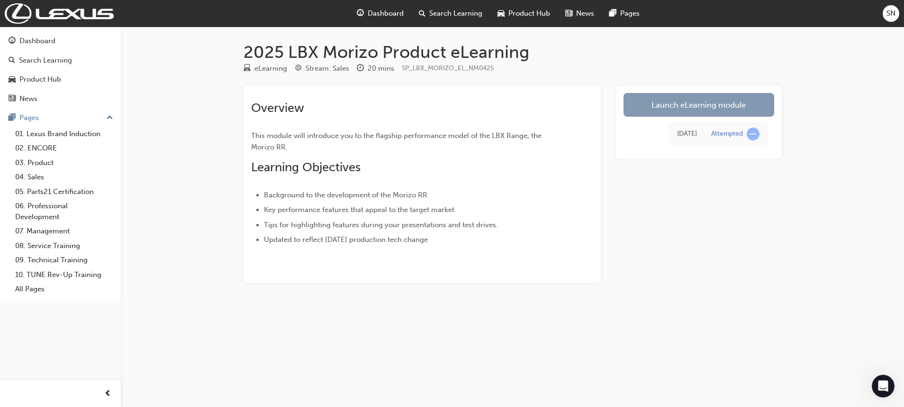
click at [692, 107] on link "Launch eLearning module" at bounding box center [699, 105] width 151 height 24
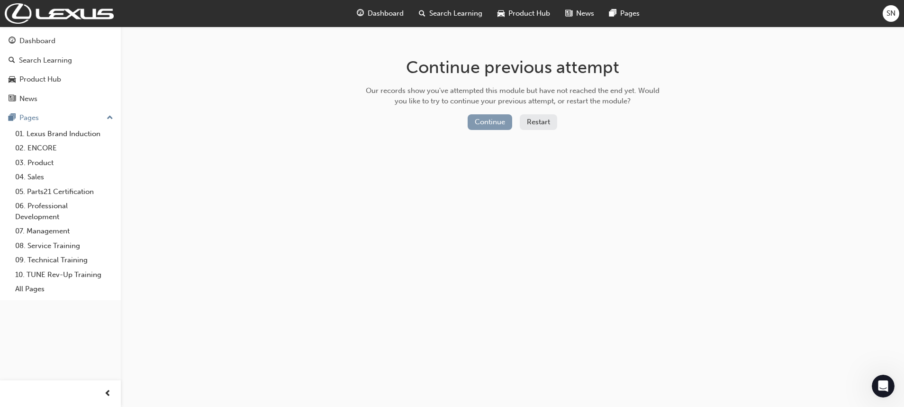
click at [487, 118] on button "Continue" at bounding box center [490, 122] width 45 height 16
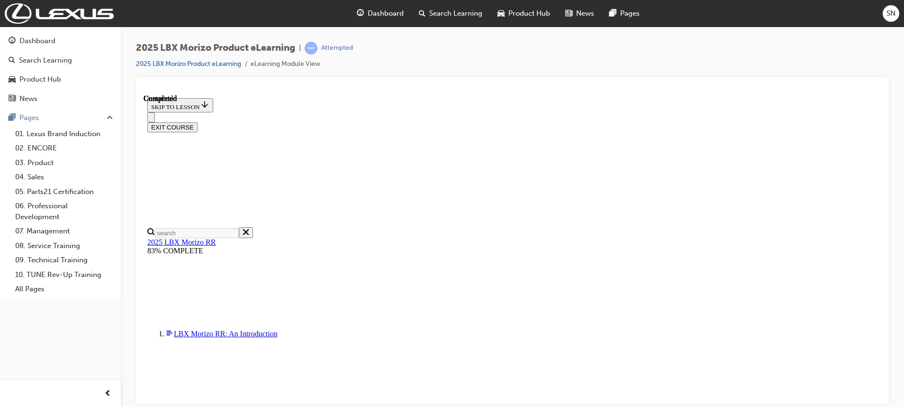
scroll to position [210, 0]
click at [198, 122] on button "EXIT COURSE" at bounding box center [172, 127] width 50 height 10
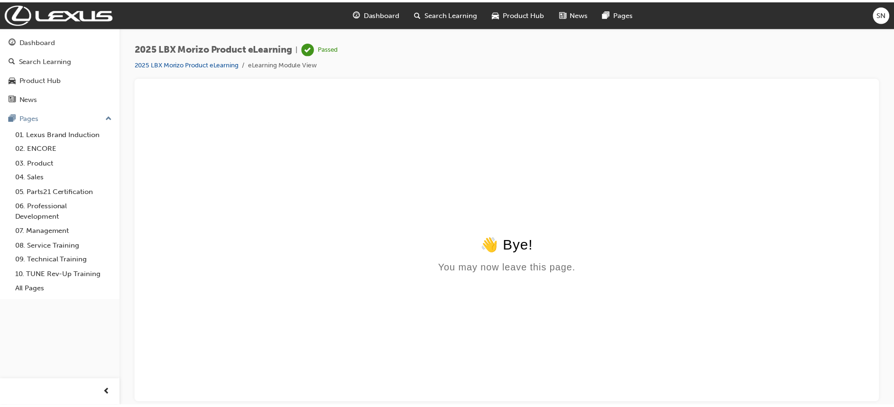
scroll to position [0, 0]
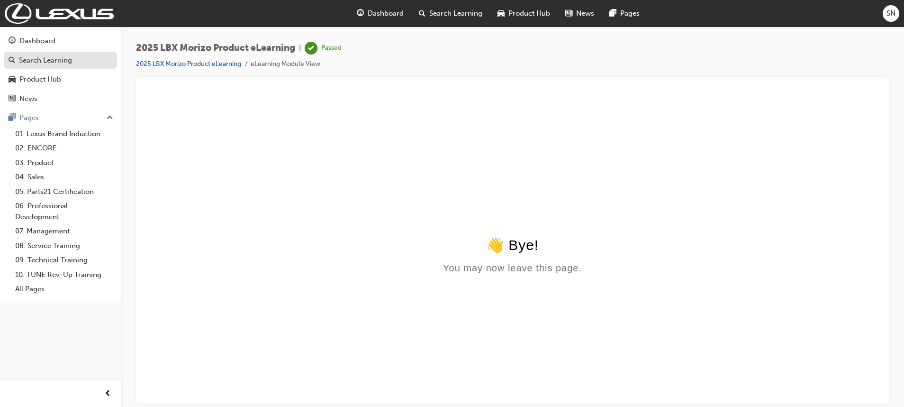
click at [37, 61] on div "Search Learning" at bounding box center [45, 60] width 53 height 11
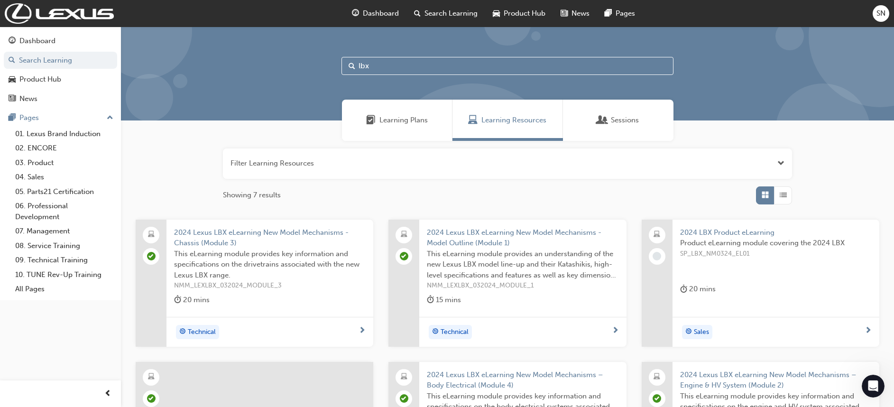
click at [732, 229] on span "2024 LBX Product eLearning" at bounding box center [775, 232] width 191 height 11
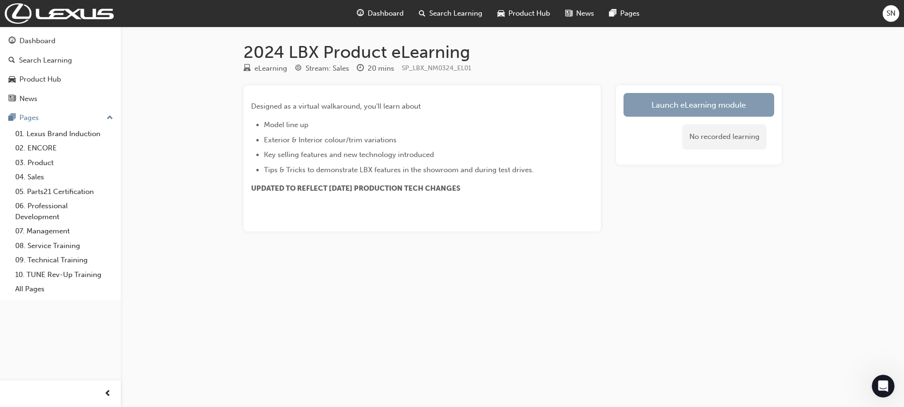
click at [720, 110] on link "Launch eLearning module" at bounding box center [699, 105] width 151 height 24
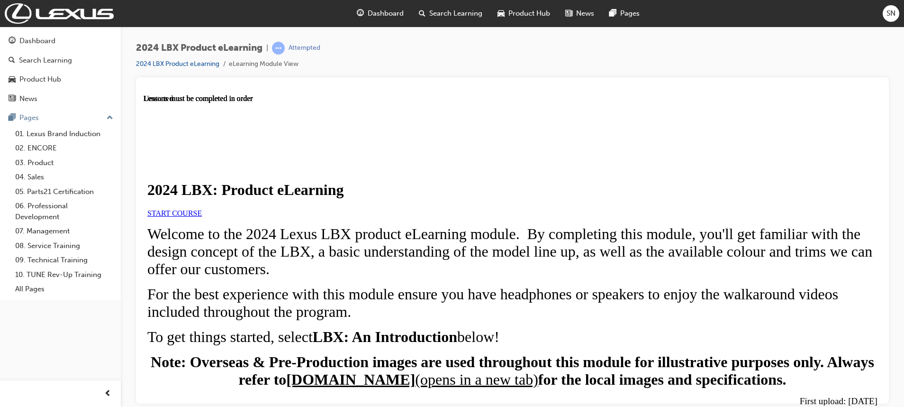
click at [202, 217] on span "START COURSE" at bounding box center [174, 213] width 55 height 8
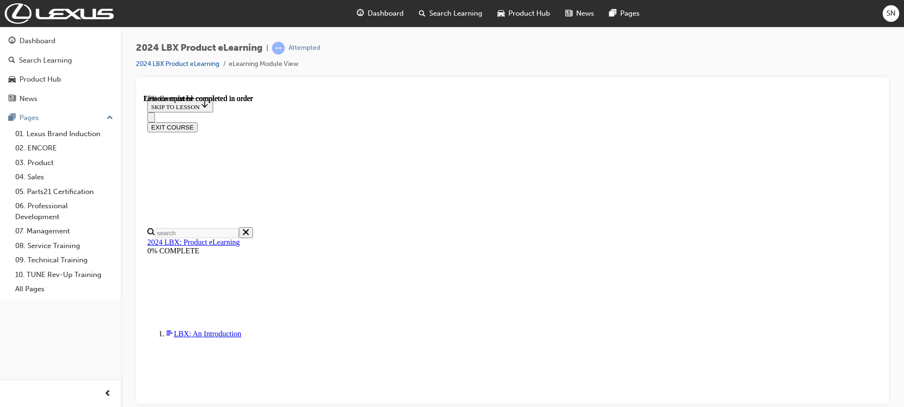
scroll to position [1522, 0]
click at [883, 132] on div at bounding box center [512, 240] width 753 height 326
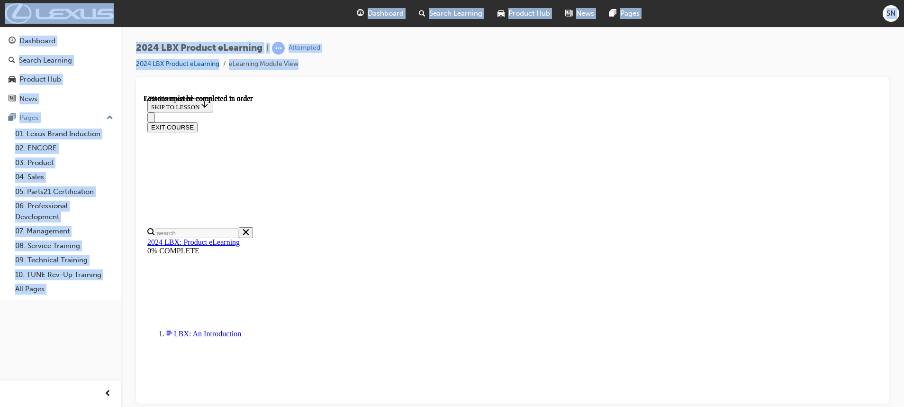
click at [883, 132] on div at bounding box center [512, 240] width 753 height 326
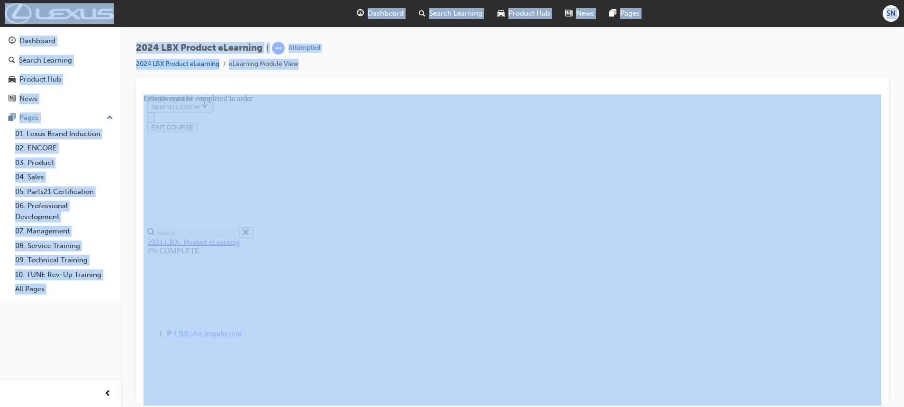
drag, startPoint x: 883, startPoint y: 132, endPoint x: 888, endPoint y: 141, distance: 10.2
click at [888, 141] on div at bounding box center [512, 240] width 753 height 326
click at [882, 140] on div at bounding box center [512, 240] width 753 height 326
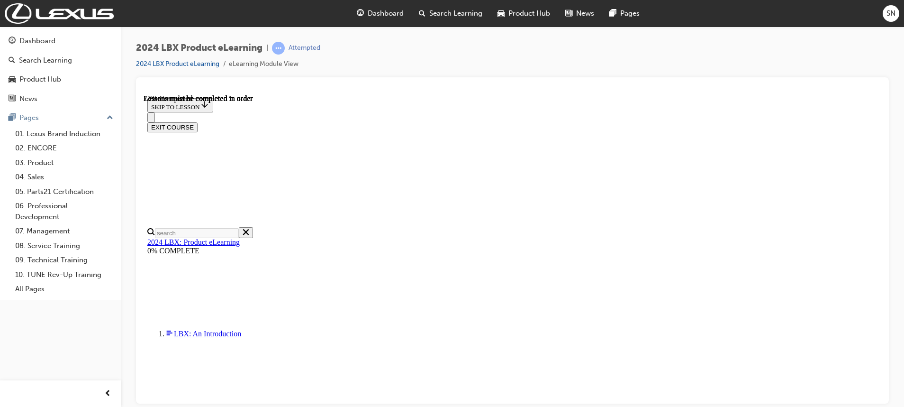
scroll to position [1444, 0]
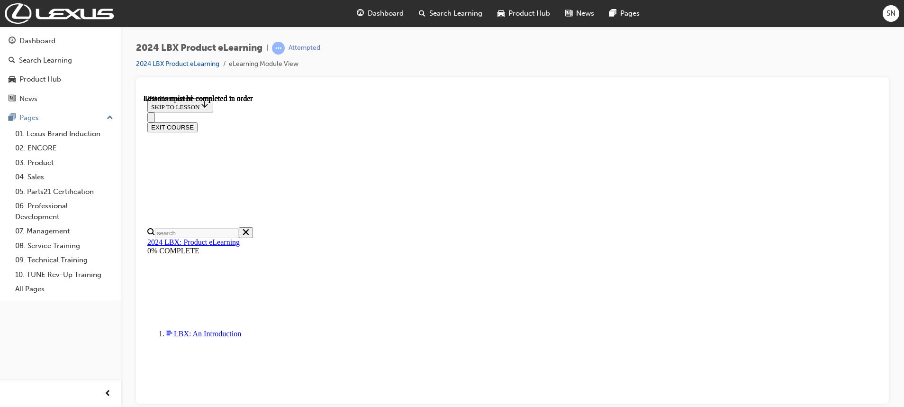
scroll to position [1520, 0]
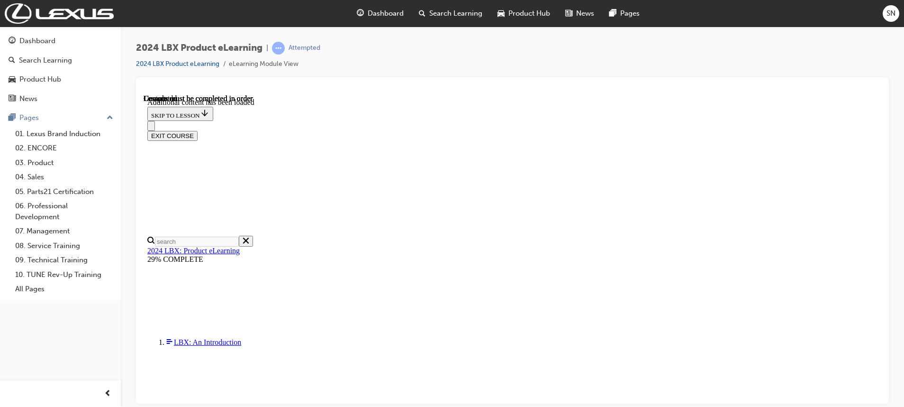
scroll to position [1159, 0]
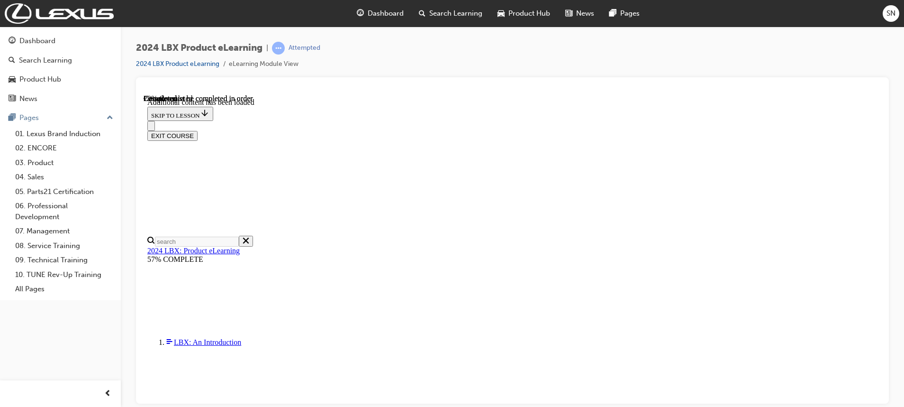
scroll to position [312, 0]
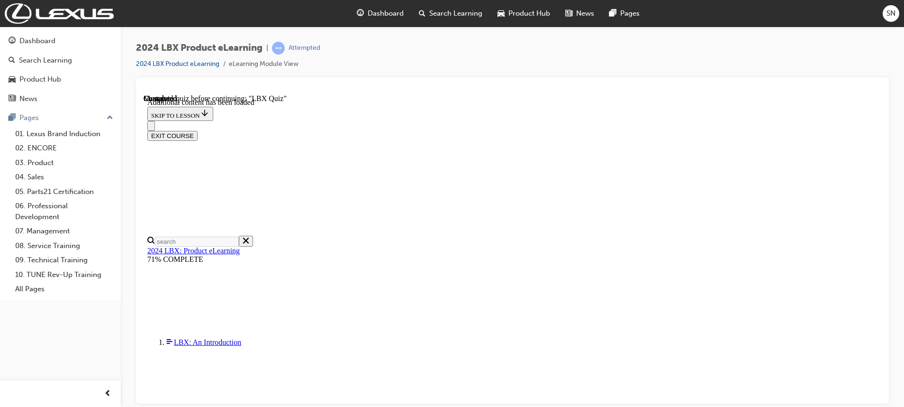
checkbox input "true"
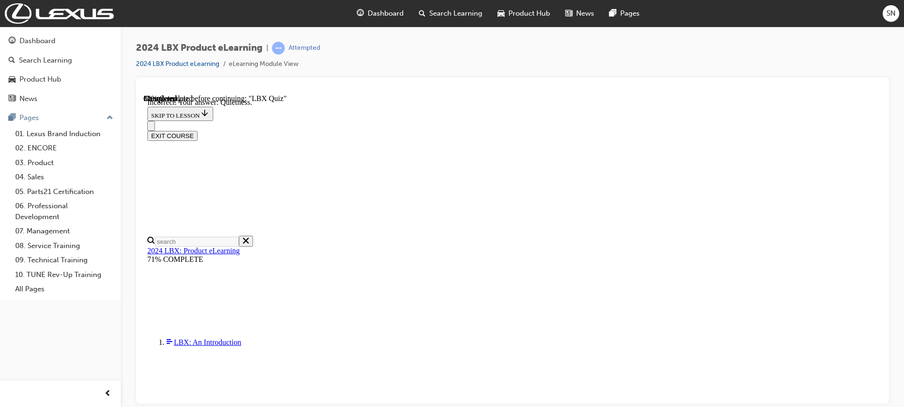
radio input "true"
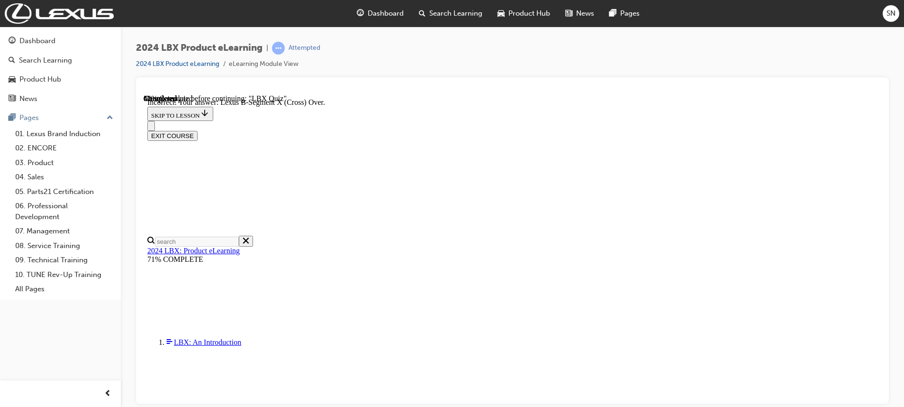
scroll to position [168, 0]
click at [144, 94] on div "SUBMIT" at bounding box center [144, 94] width 0 height 0
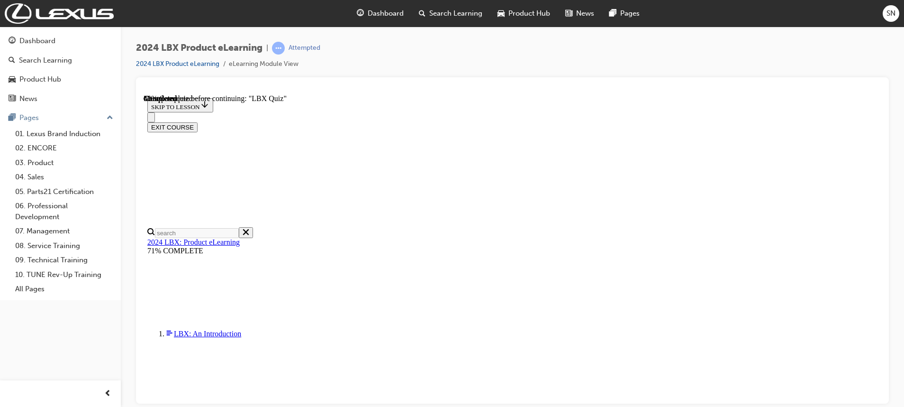
radio input "true"
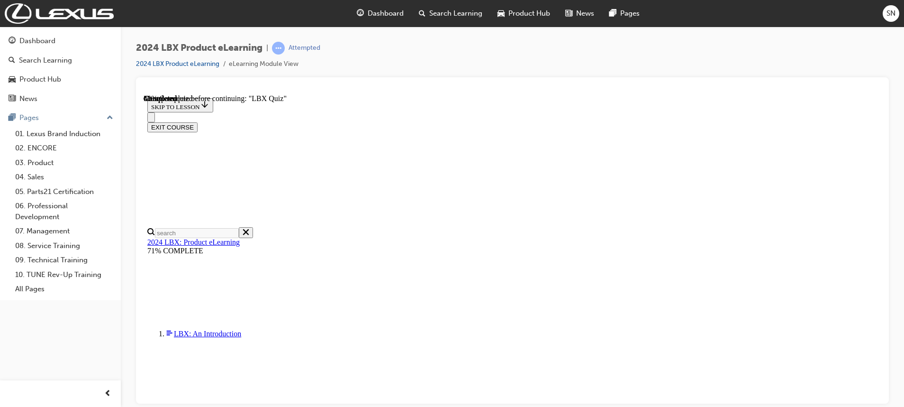
radio input "true"
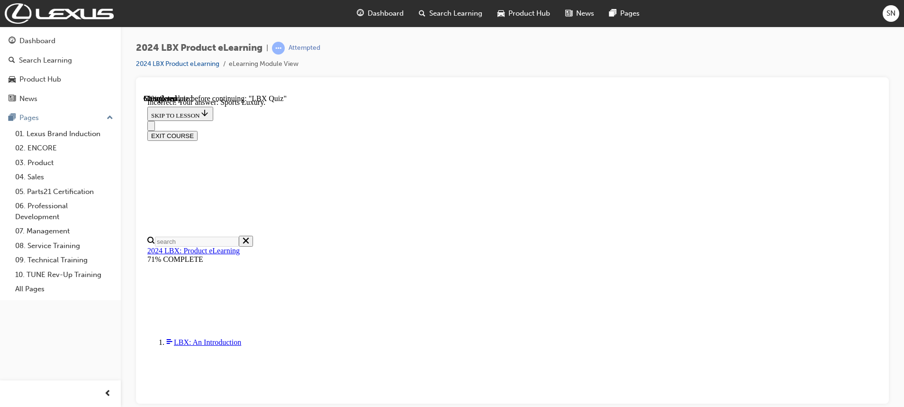
scroll to position [134, 0]
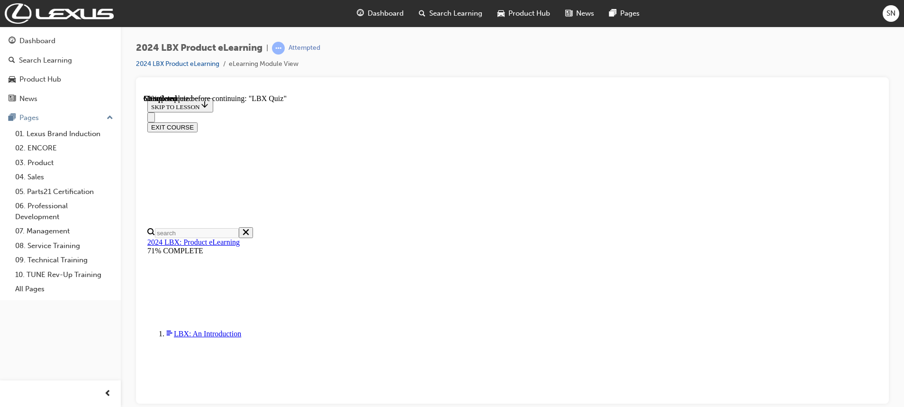
scroll to position [103, 0]
radio input "true"
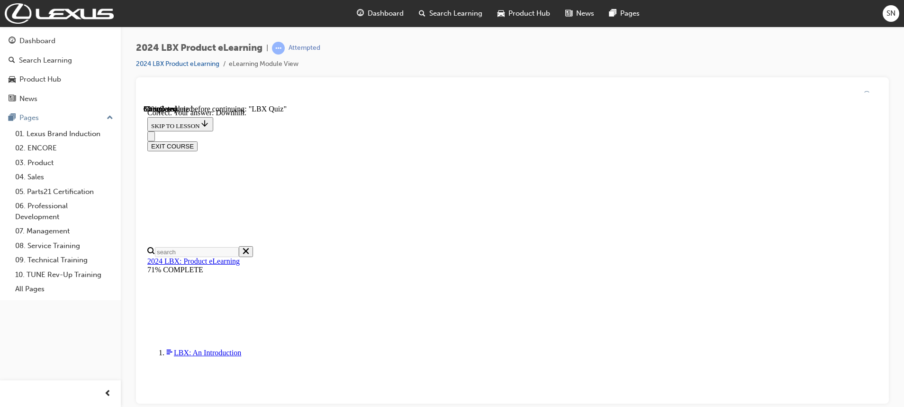
scroll to position [179, 0]
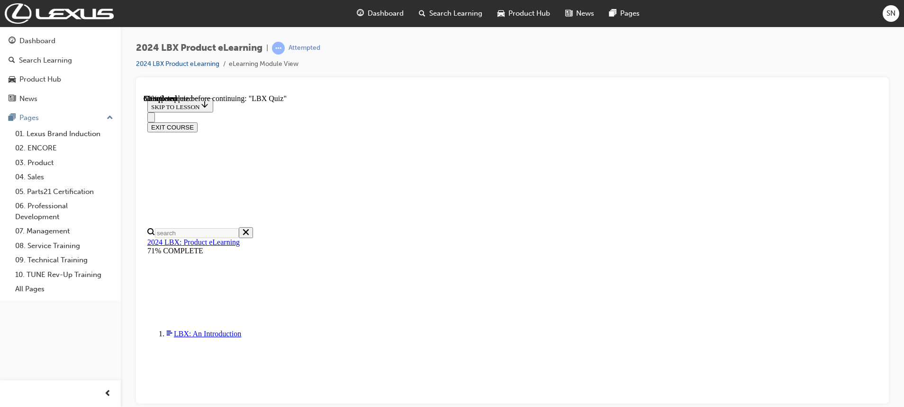
scroll to position [112, 0]
radio input "true"
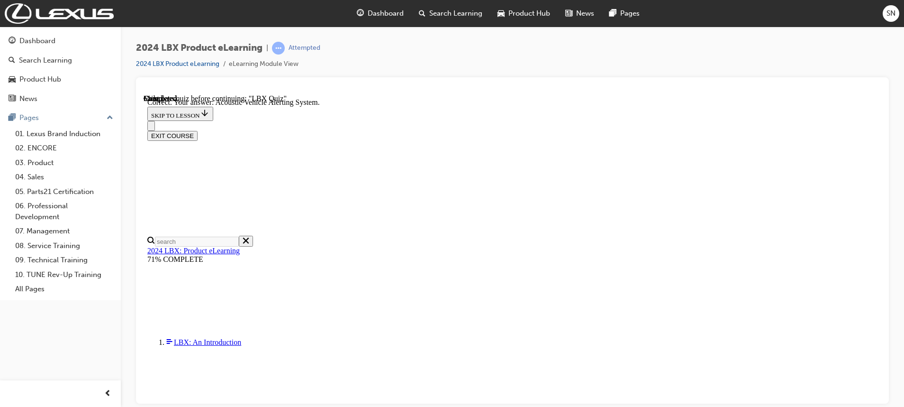
scroll to position [179, 0]
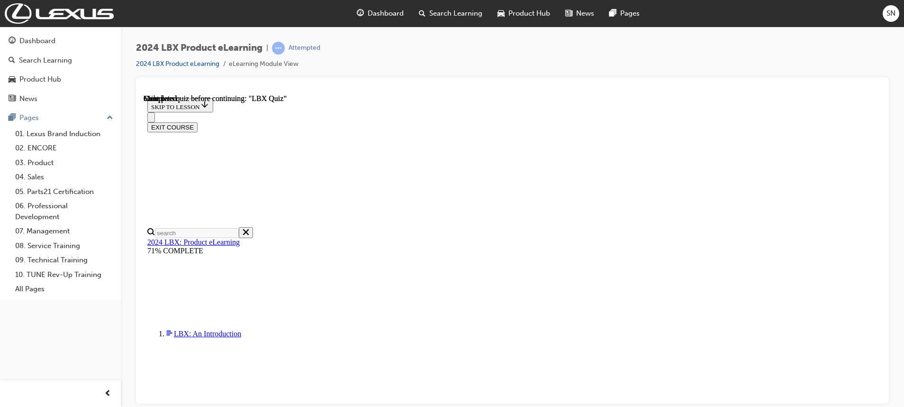
scroll to position [210, 0]
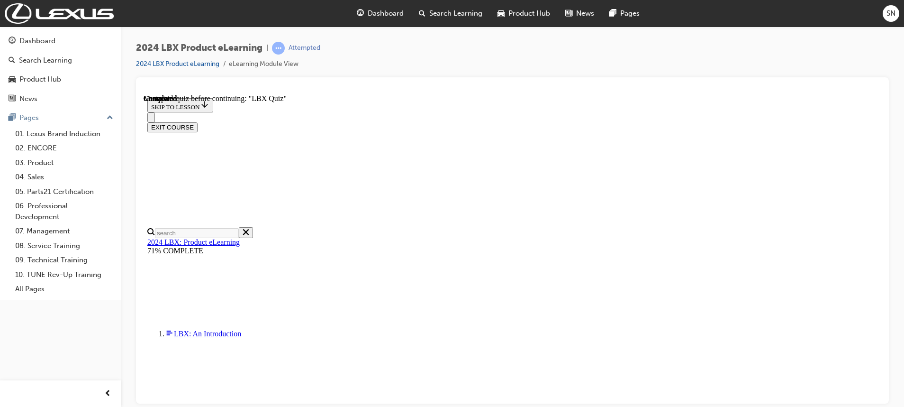
radio input "true"
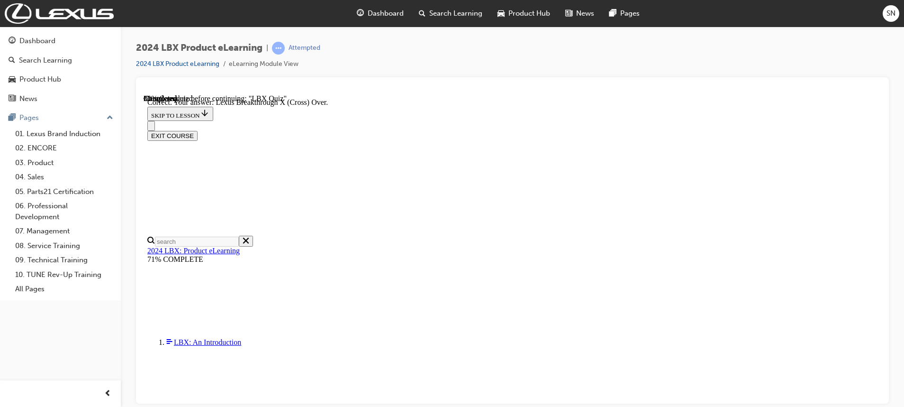
scroll to position [168, 0]
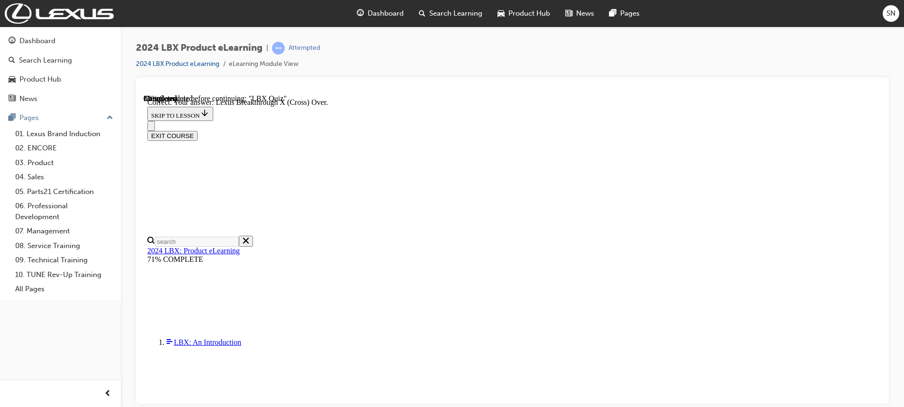
radio input "true"
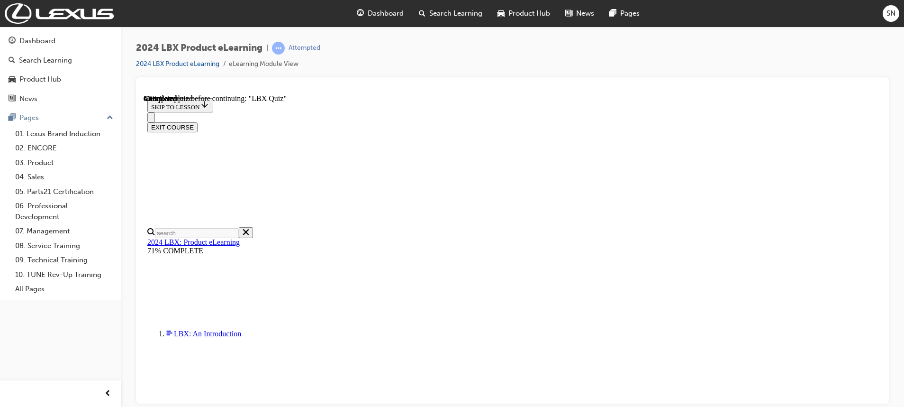
scroll to position [103, 0]
checkbox input "true"
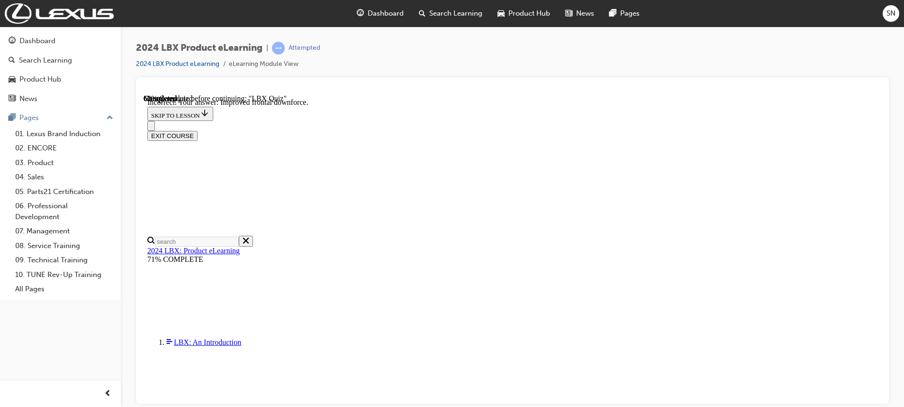
scroll to position [161, 0]
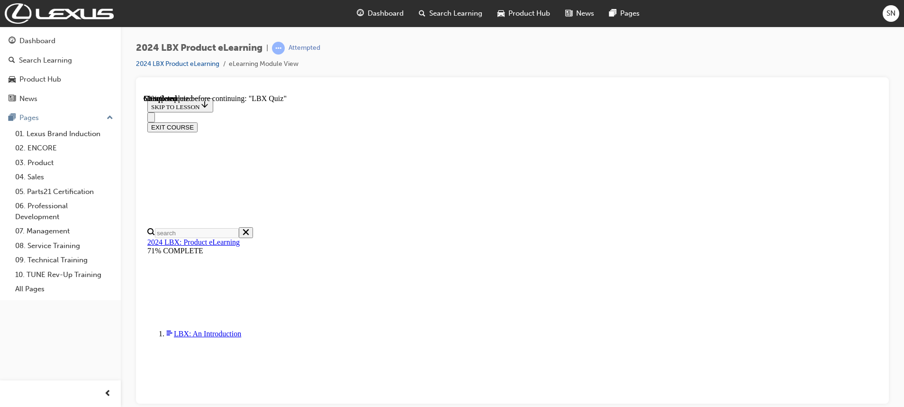
radio input "true"
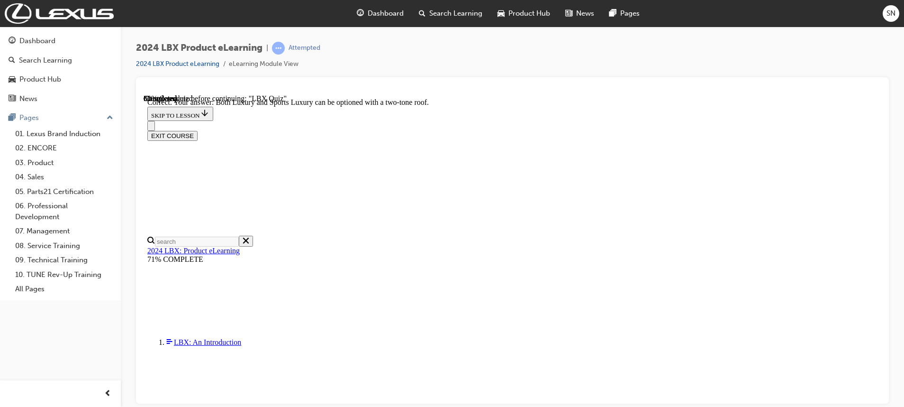
scroll to position [134, 0]
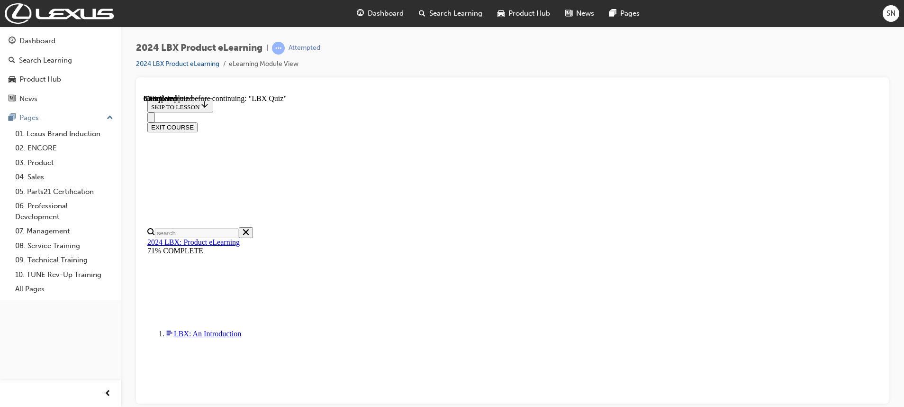
scroll to position [103, 0]
radio input "true"
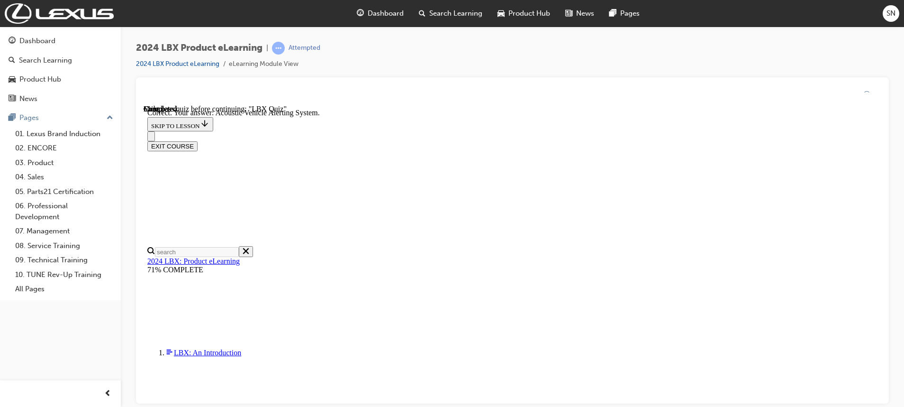
scroll to position [179, 0]
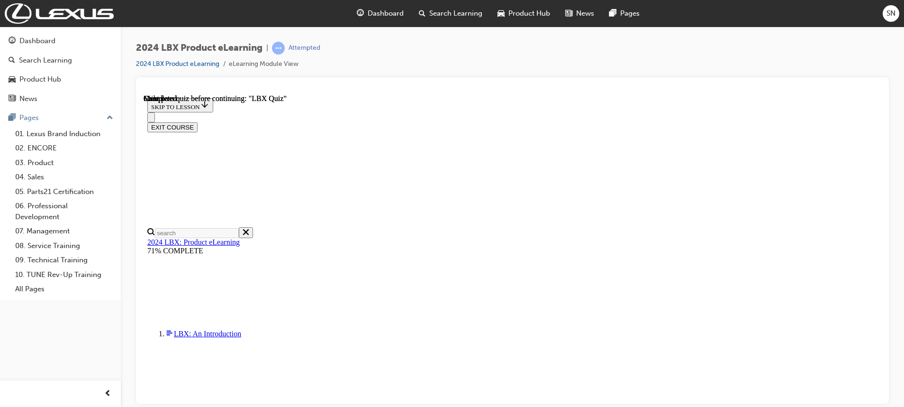
scroll to position [210, 0]
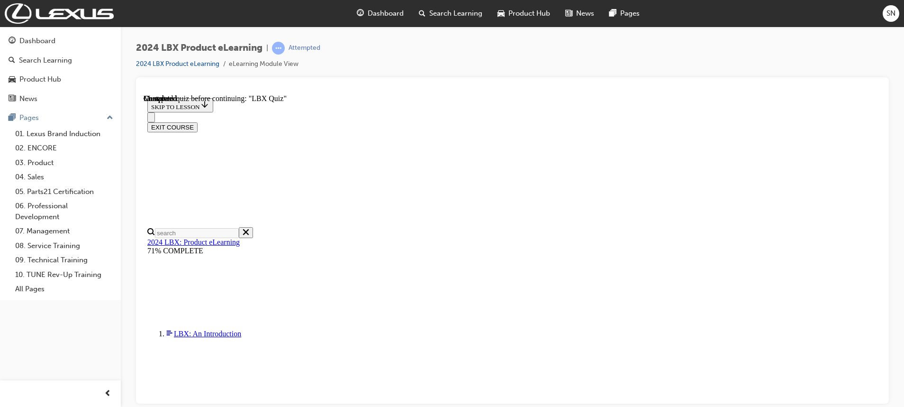
radio input "true"
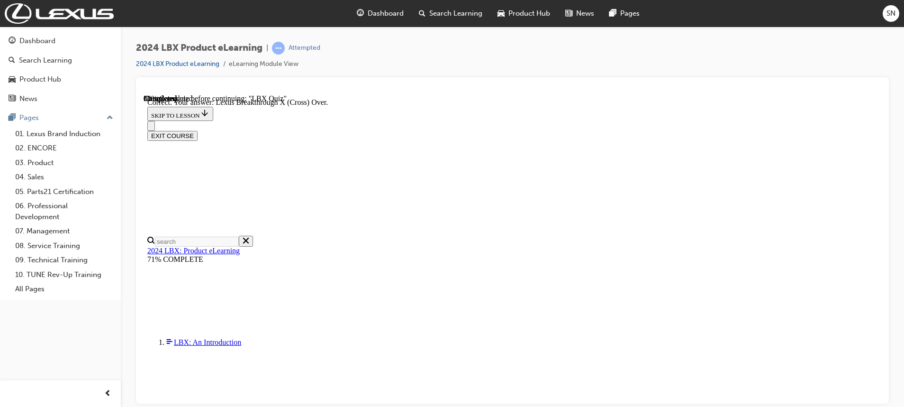
scroll to position [168, 0]
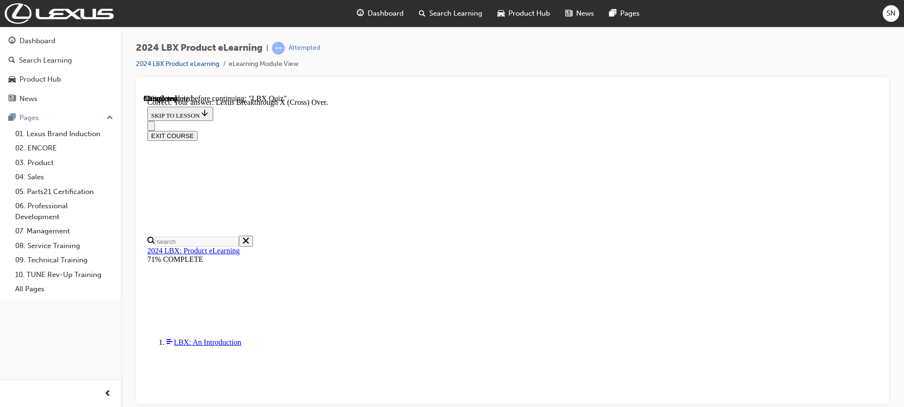
checkbox input "true"
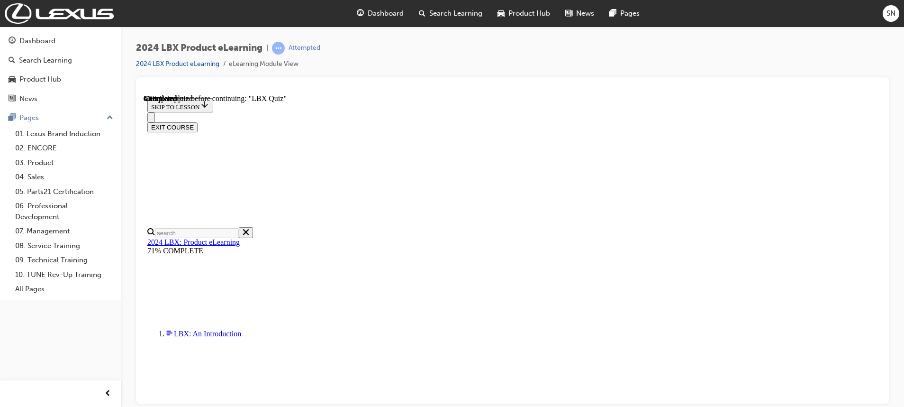
scroll to position [33, 0]
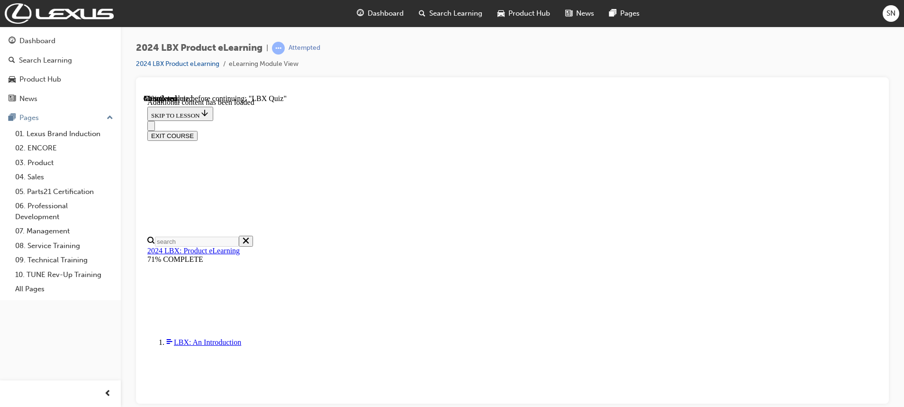
scroll to position [876, 0]
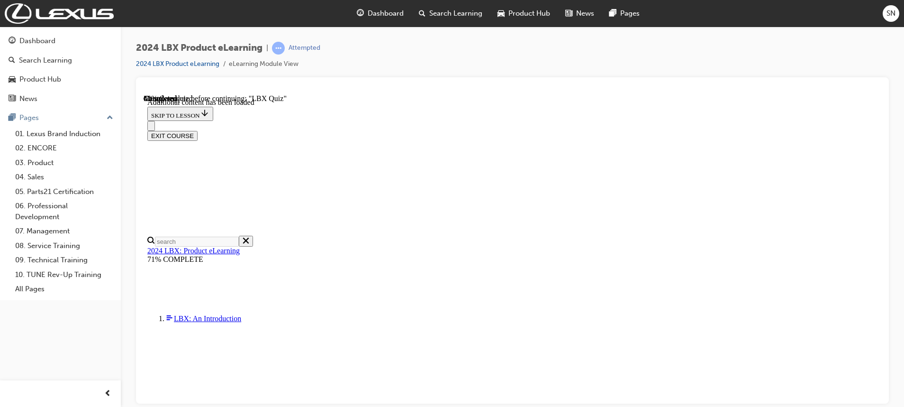
scroll to position [155, 0]
click at [882, 394] on div at bounding box center [512, 240] width 753 height 326
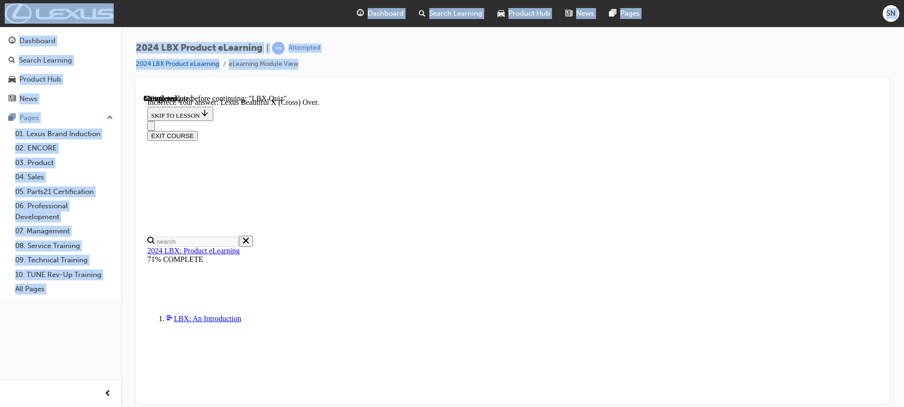
click at [882, 394] on div at bounding box center [512, 240] width 753 height 326
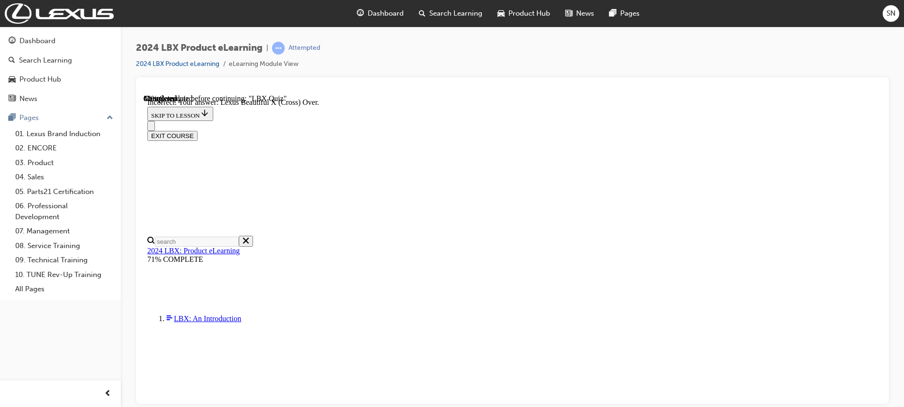
scroll to position [147, 0]
drag, startPoint x: 429, startPoint y: 143, endPoint x: 632, endPoint y: 417, distance: 341.6
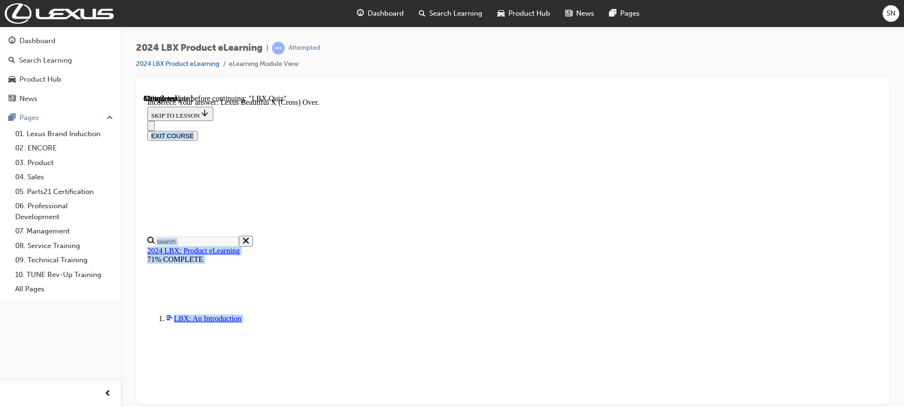
drag, startPoint x: 632, startPoint y: 417, endPoint x: 581, endPoint y: 341, distance: 91.9
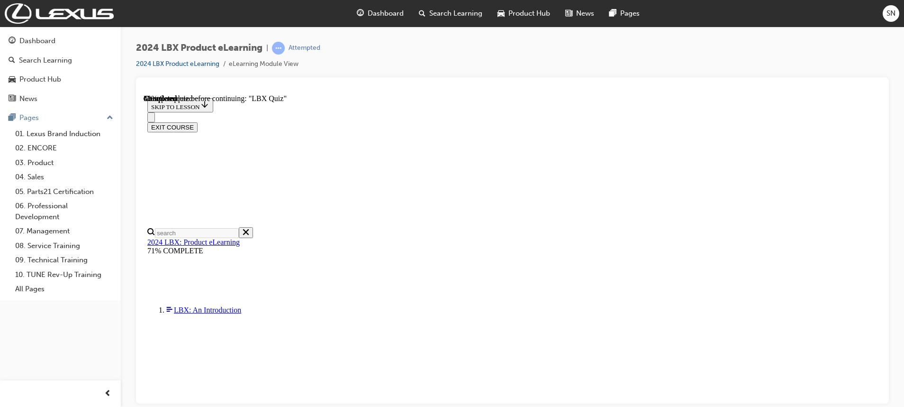
radio input "true"
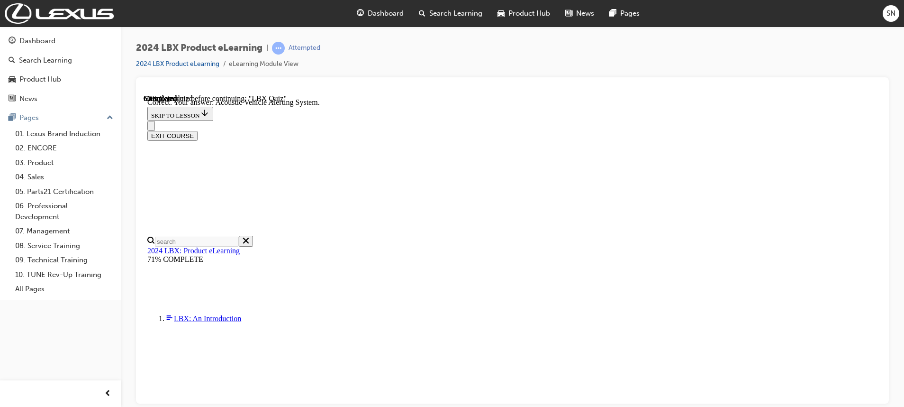
scroll to position [179, 0]
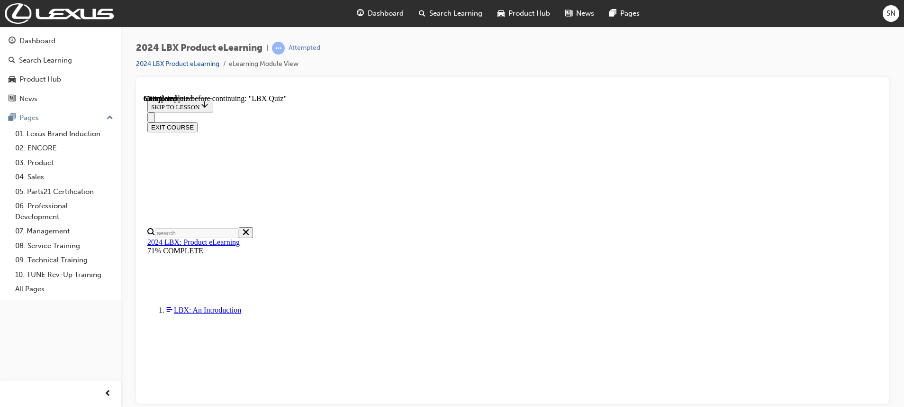
radio input "true"
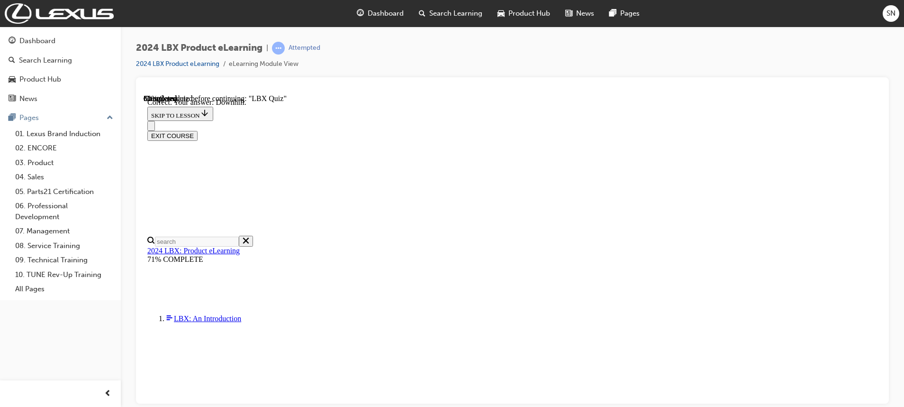
scroll to position [179, 0]
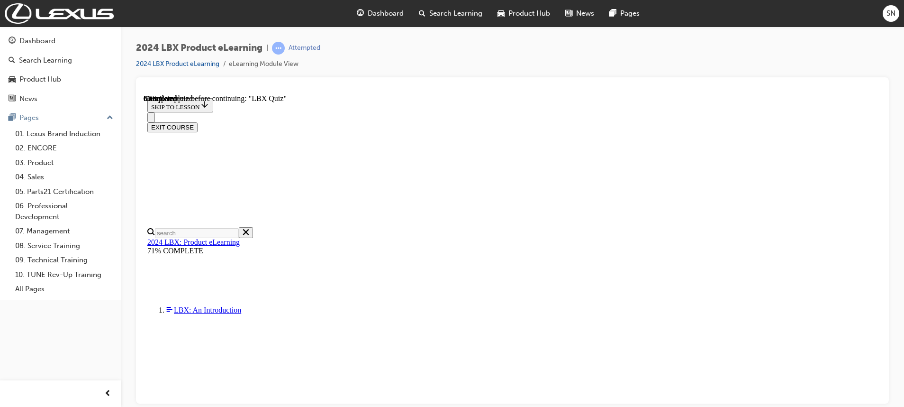
scroll to position [76, 0]
drag, startPoint x: 436, startPoint y: 213, endPoint x: 424, endPoint y: 219, distance: 13.8
radio input "true"
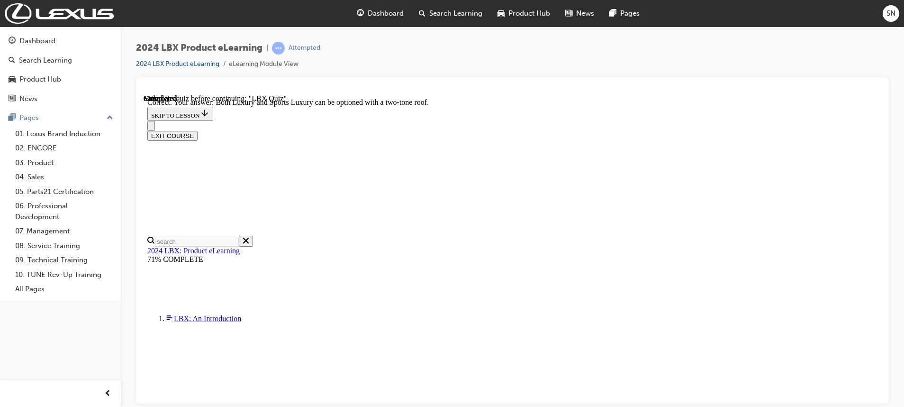
scroll to position [134, 0]
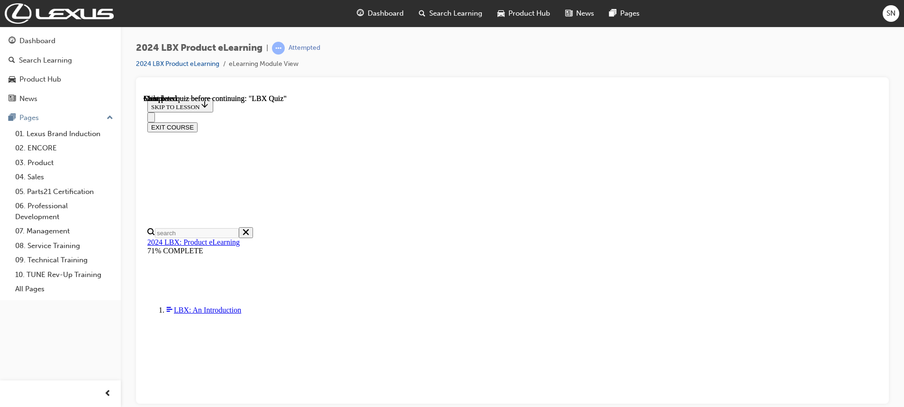
scroll to position [210, 0]
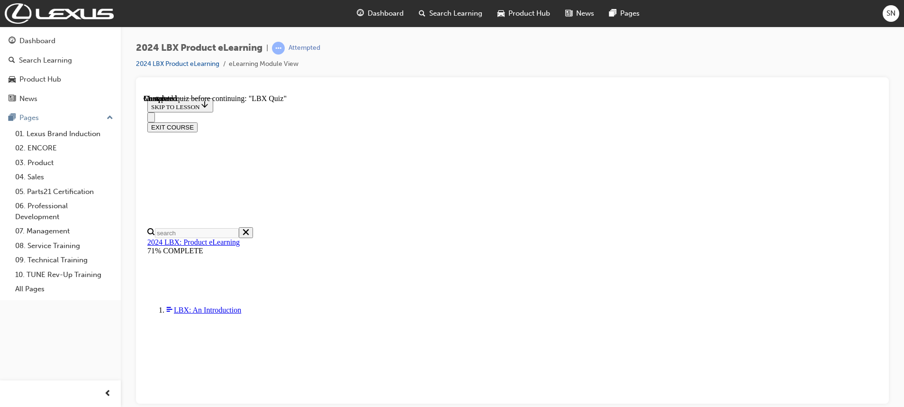
radio input "true"
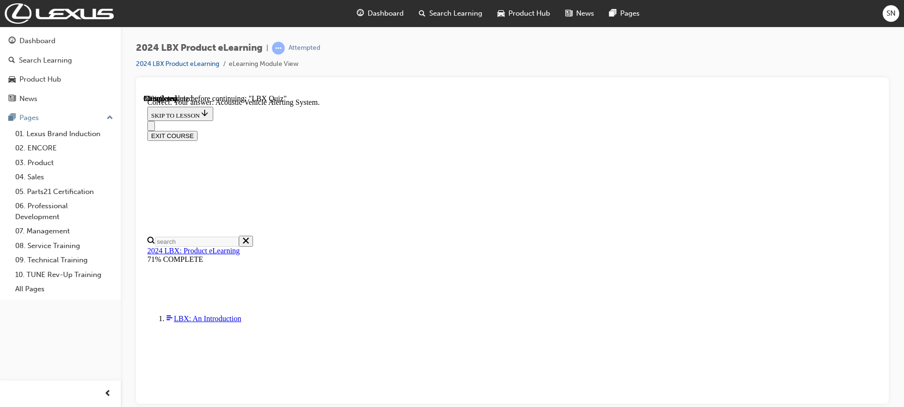
scroll to position [179, 0]
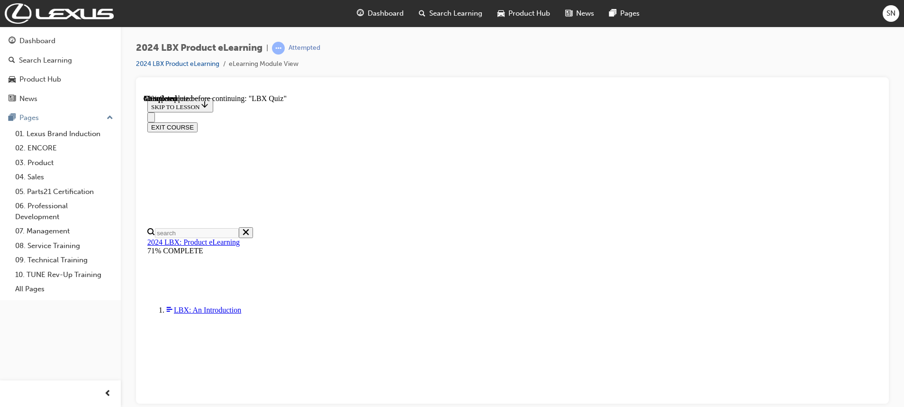
scroll to position [102, 0]
radio input "true"
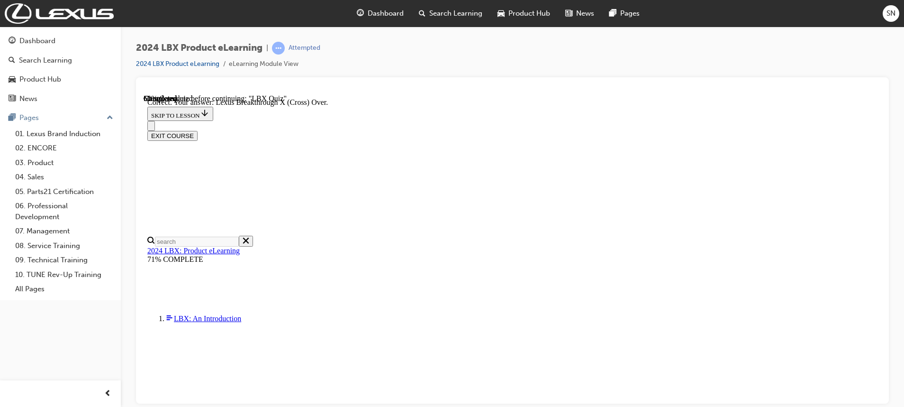
scroll to position [168, 0]
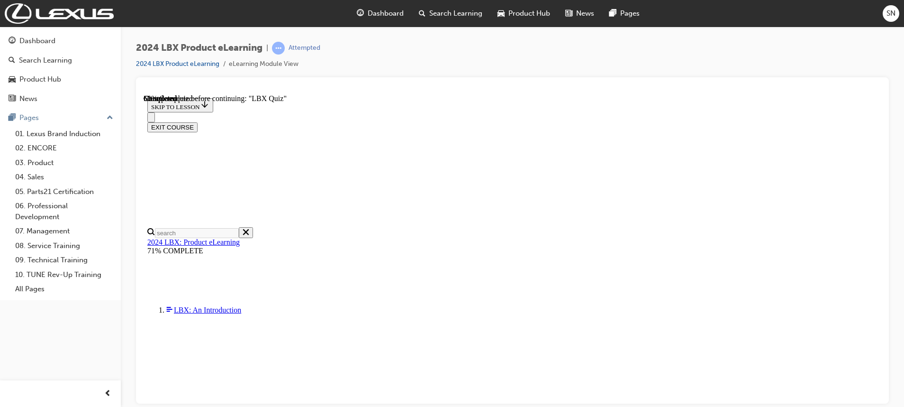
scroll to position [112, 0]
radio input "true"
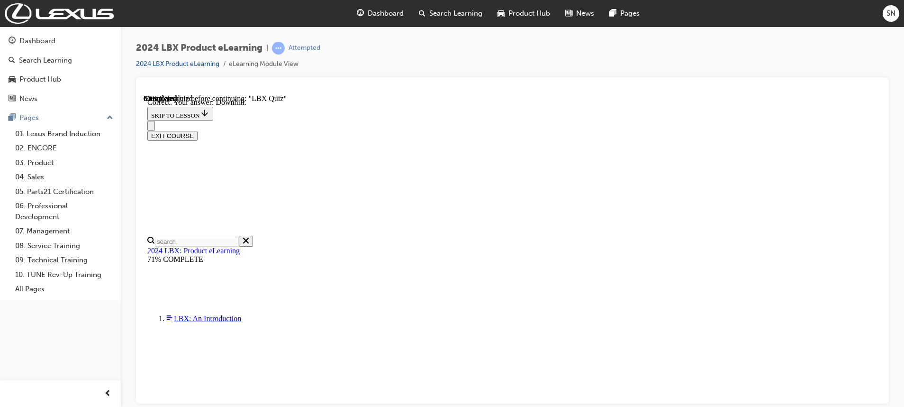
scroll to position [179, 0]
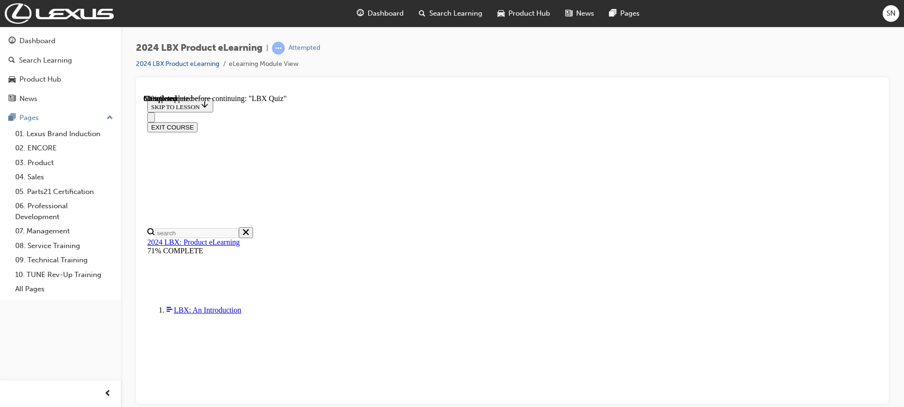
scroll to position [103, 0]
checkbox input "true"
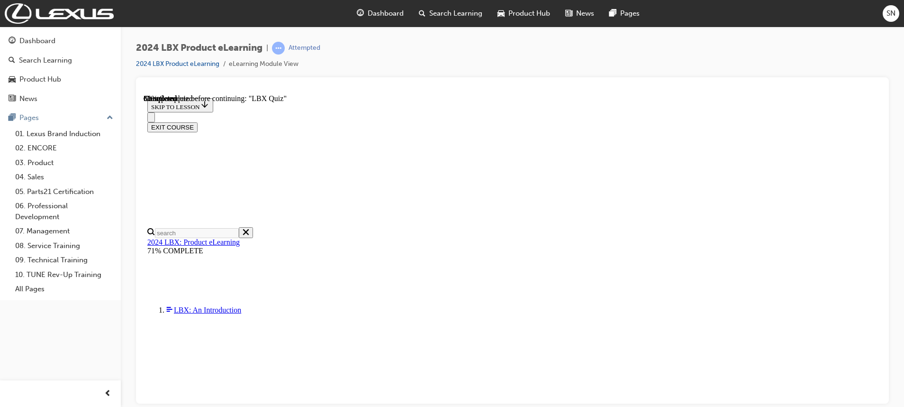
checkbox input "true"
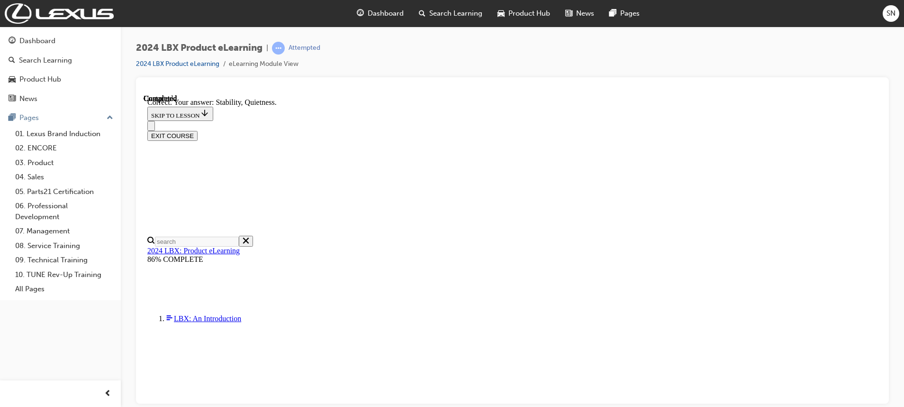
scroll to position [161, 0]
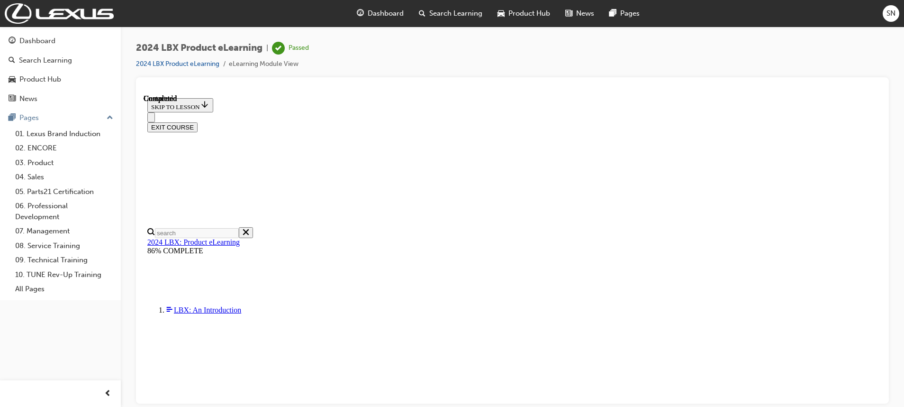
scroll to position [210, 0]
click at [198, 122] on button "EXIT COURSE" at bounding box center [172, 127] width 50 height 10
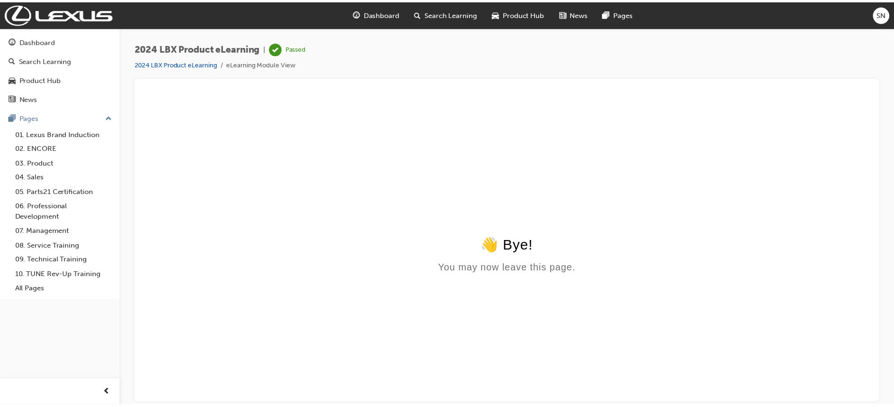
scroll to position [0, 0]
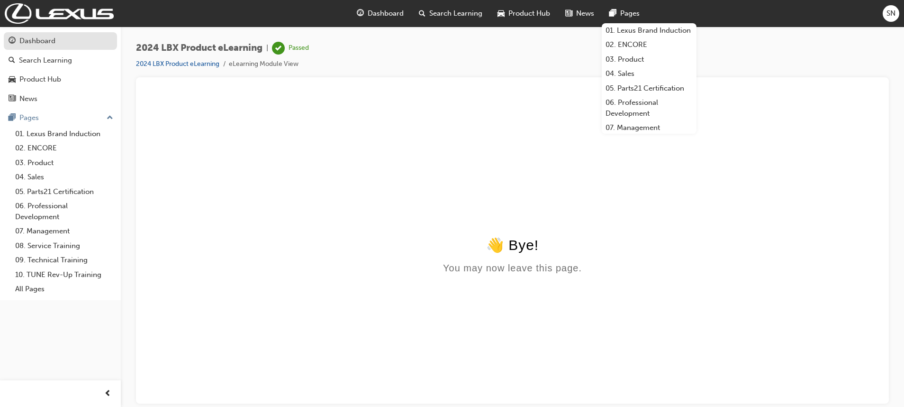
click at [42, 36] on div "Dashboard" at bounding box center [37, 41] width 36 height 11
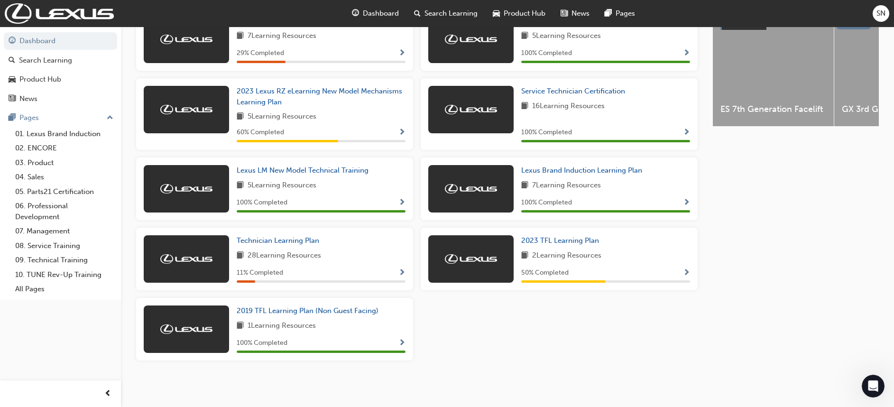
scroll to position [30, 0]
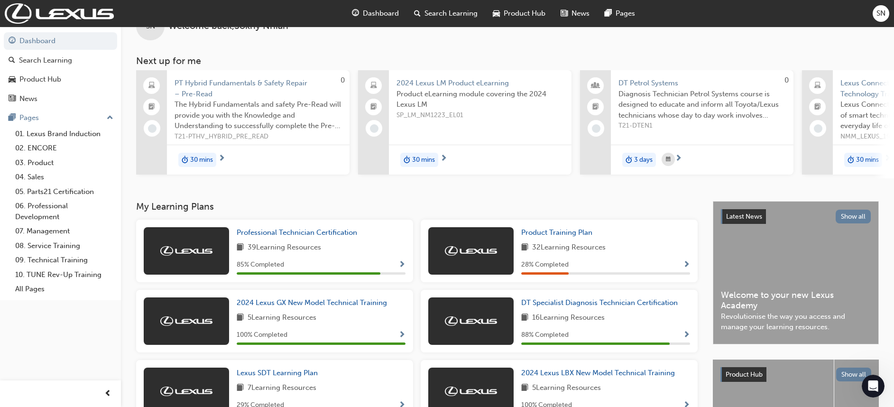
click at [878, 14] on span "SN" at bounding box center [880, 13] width 9 height 11
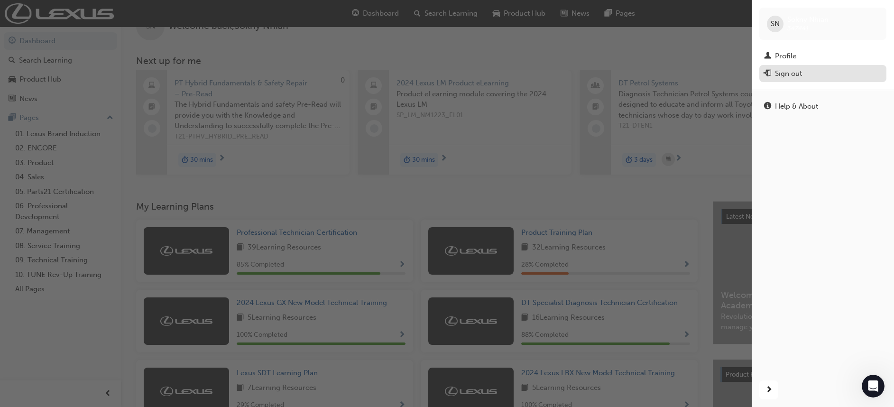
click at [782, 71] on div "Sign out" at bounding box center [788, 73] width 27 height 11
